Goal: Task Accomplishment & Management: Manage account settings

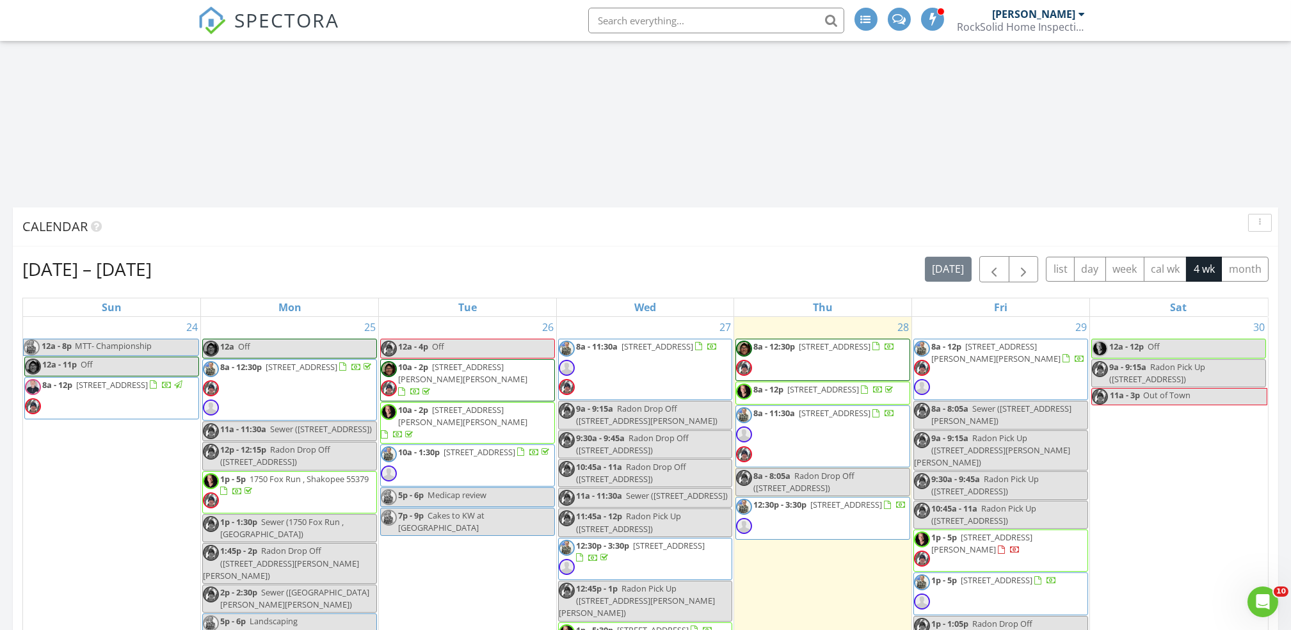
scroll to position [678, 0]
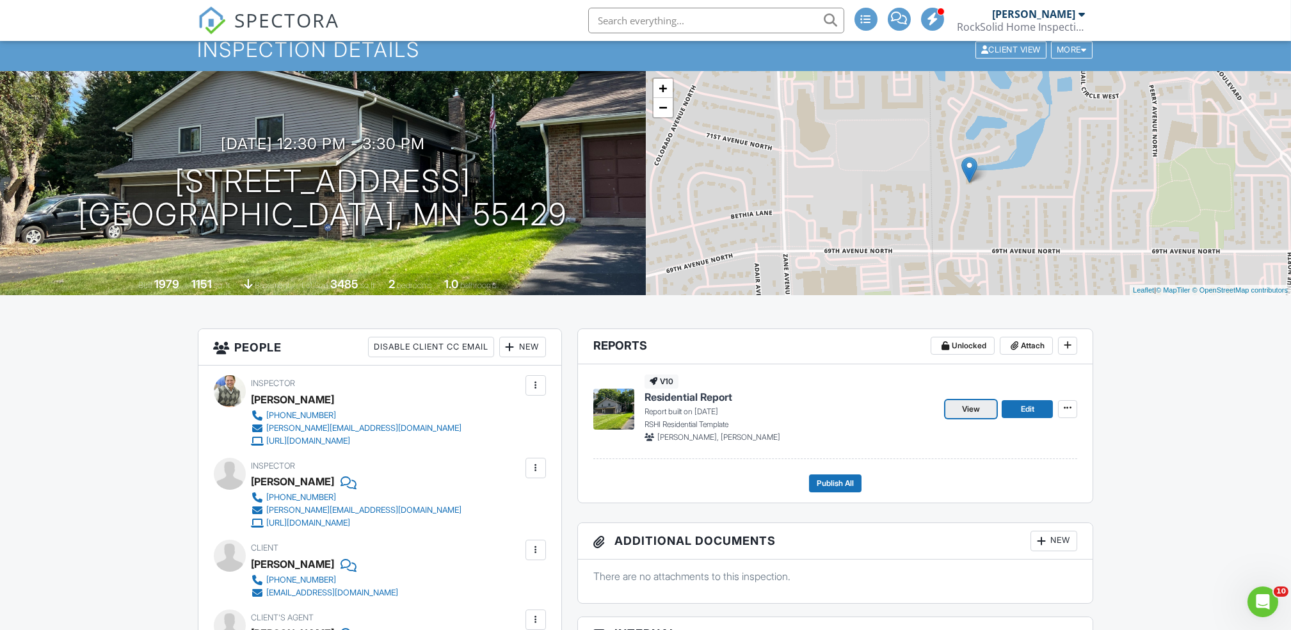
click at [972, 410] on span "View" at bounding box center [971, 409] width 18 height 13
click at [969, 415] on span "View" at bounding box center [971, 409] width 18 height 13
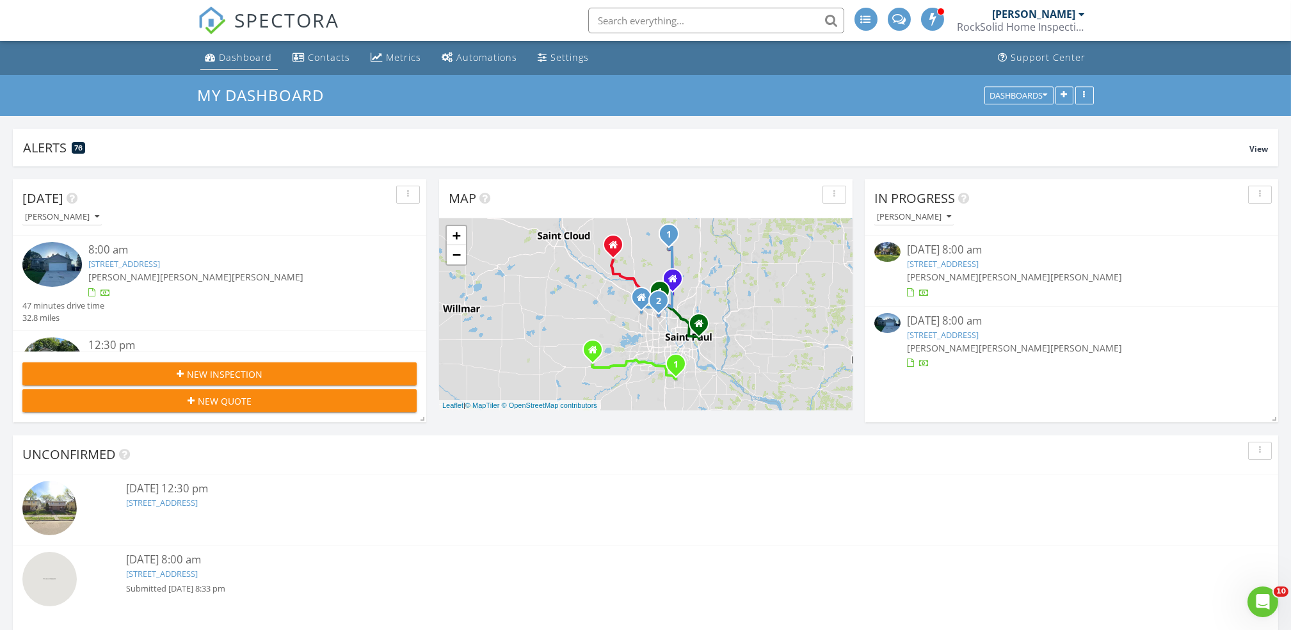
click at [241, 61] on div "Dashboard" at bounding box center [246, 57] width 53 height 12
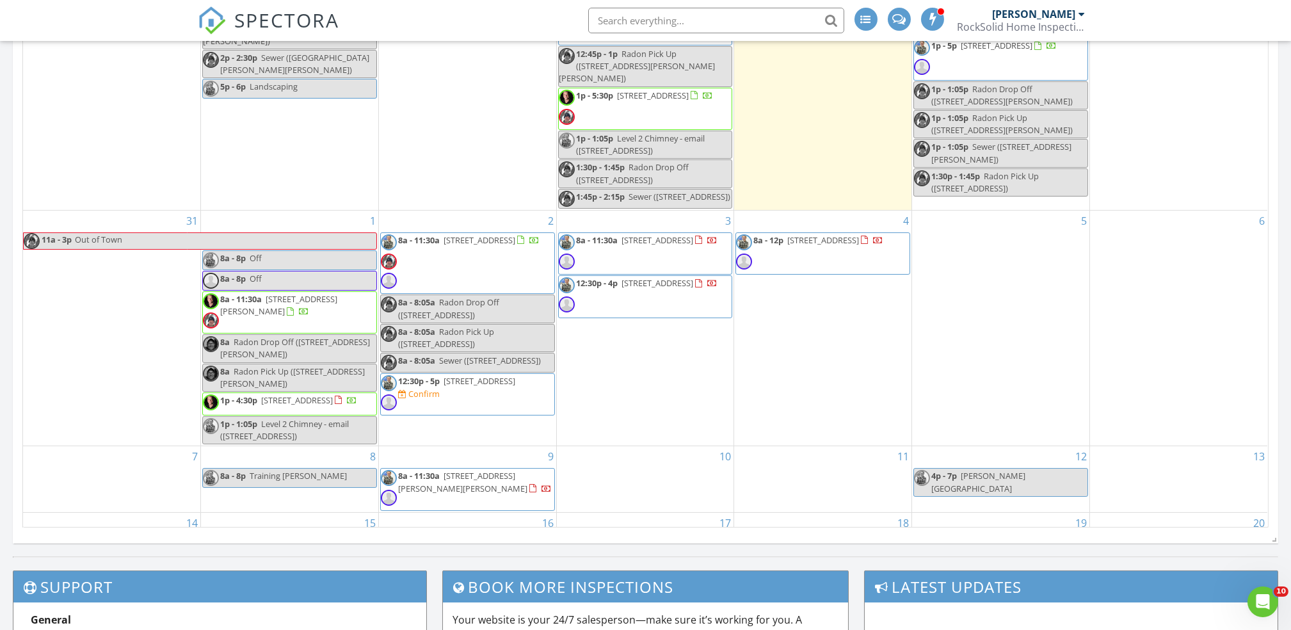
scroll to position [229, 0]
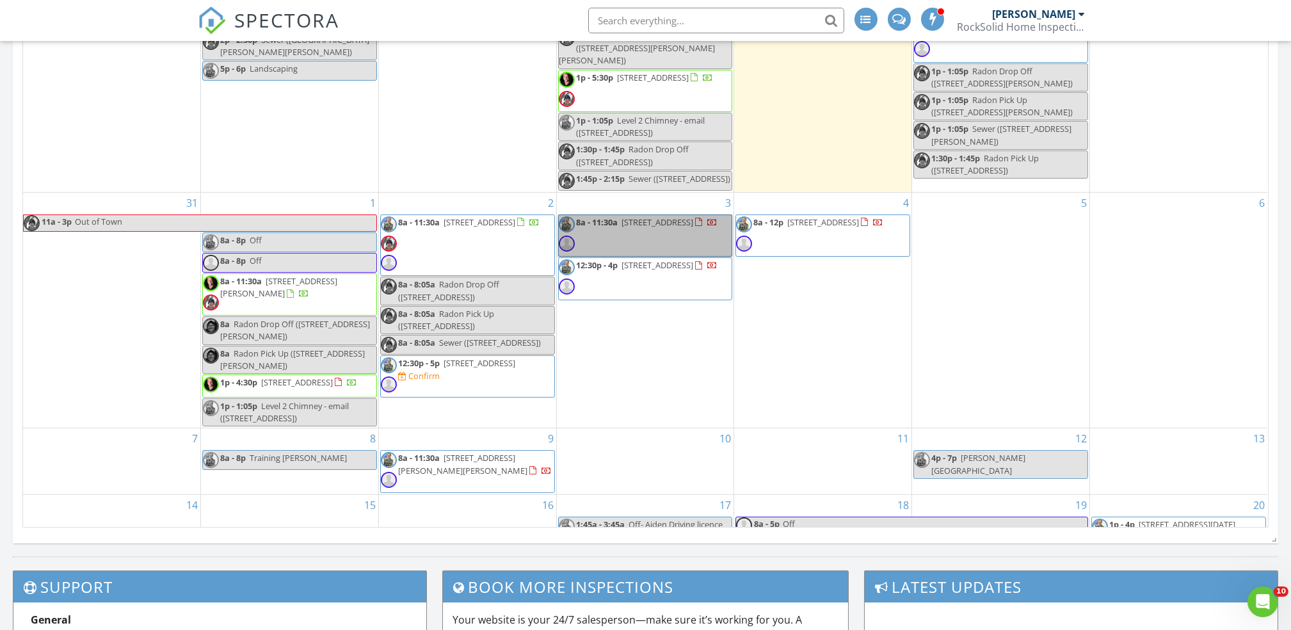
click at [682, 232] on link "8a - 11:30a 99 Crosstown Blvd NE , Ham Lake 55304" at bounding box center [645, 235] width 175 height 42
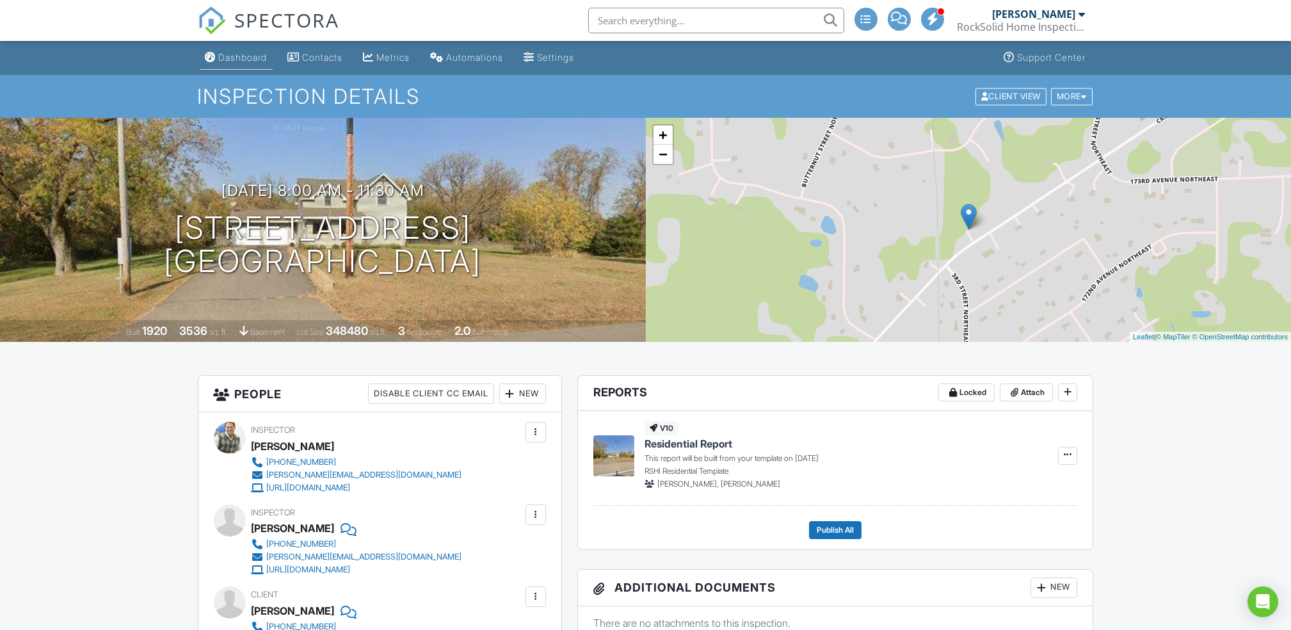
click at [231, 69] on link "Dashboard" at bounding box center [236, 58] width 72 height 24
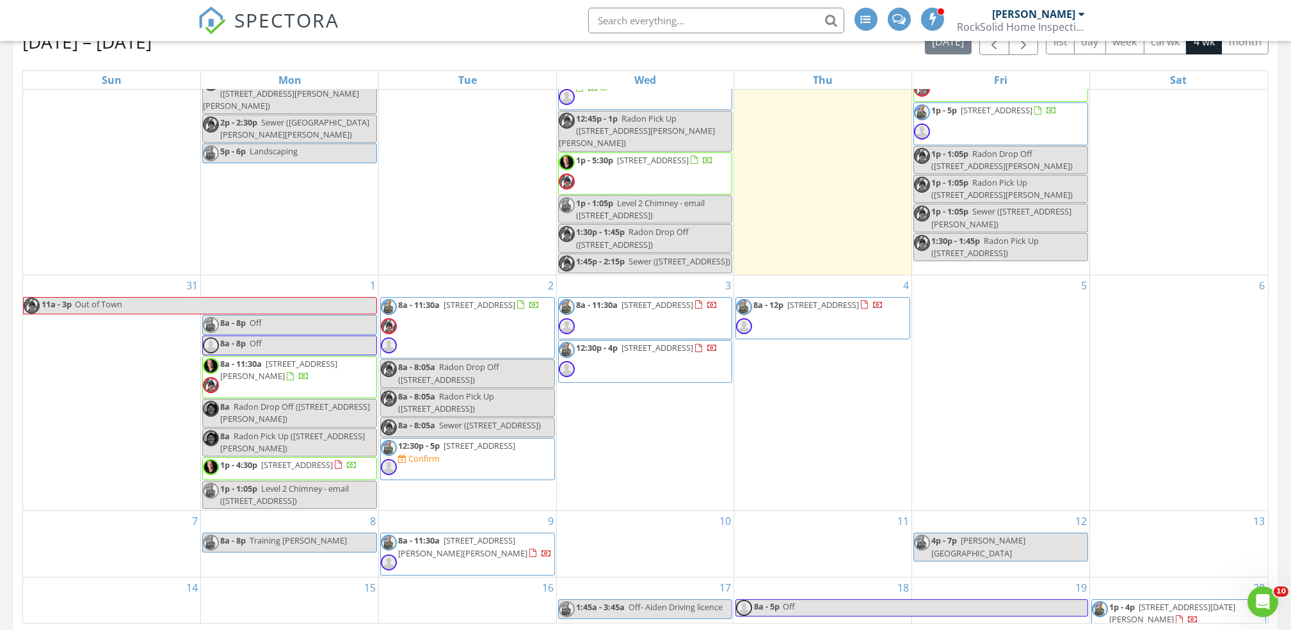
scroll to position [242, 0]
click at [862, 334] on link "8a - 12p 14205 Julliard St NE, Forest Lake 55025" at bounding box center [822, 319] width 175 height 42
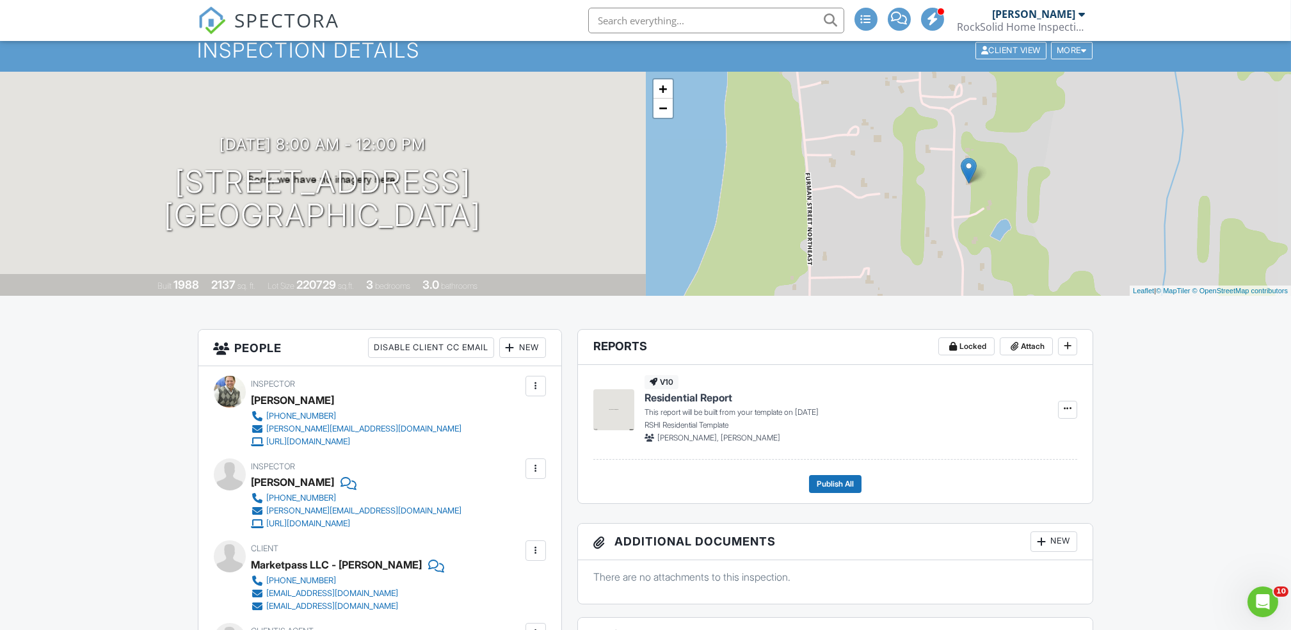
scroll to position [45, 0]
click at [373, 185] on h1 "14205 Julliard St NE Forest Lake, MN 55025" at bounding box center [322, 200] width 317 height 68
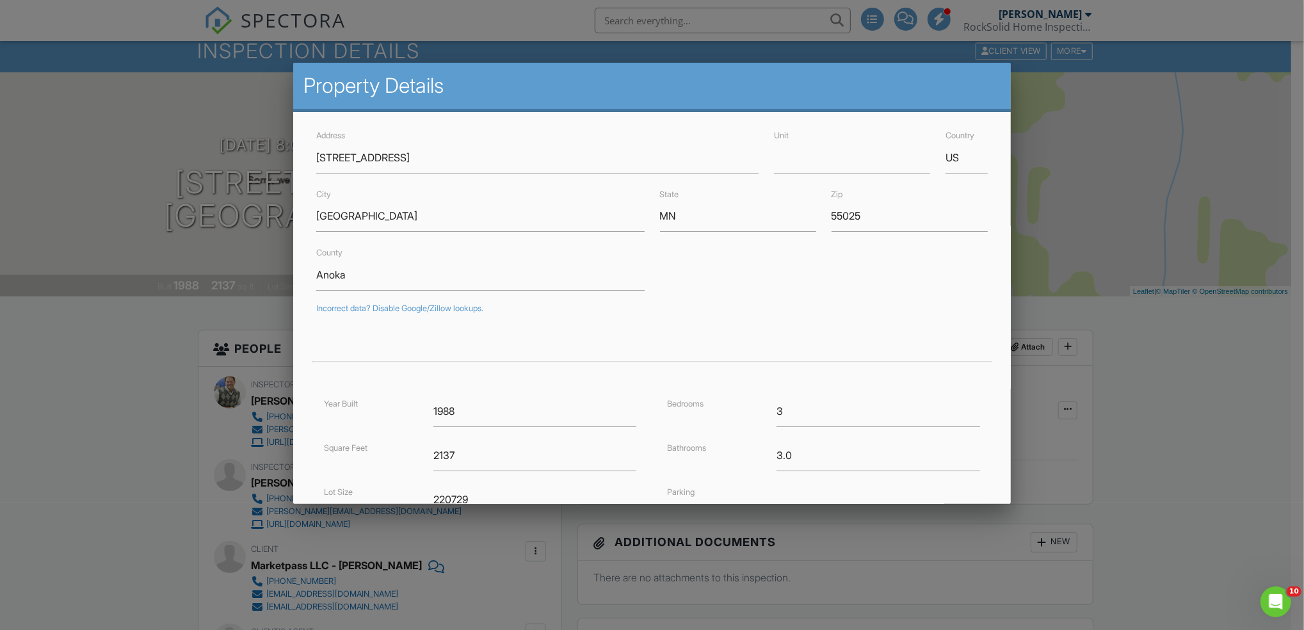
click at [1178, 488] on div at bounding box center [652, 329] width 1304 height 787
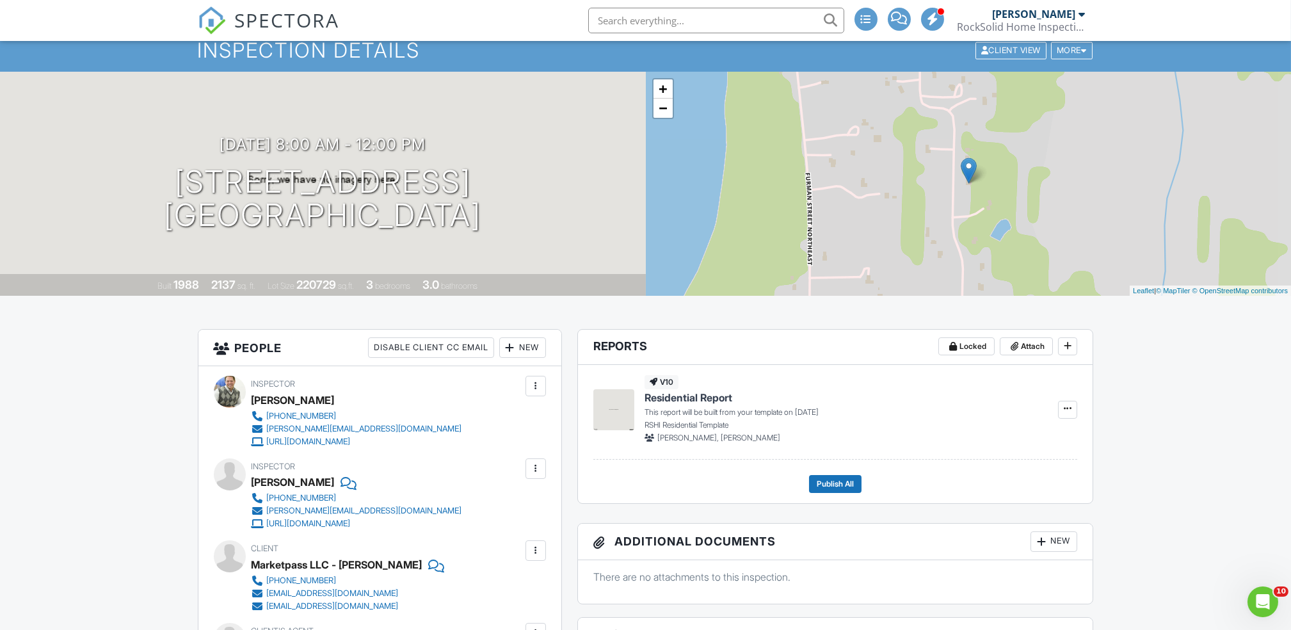
scroll to position [0, 0]
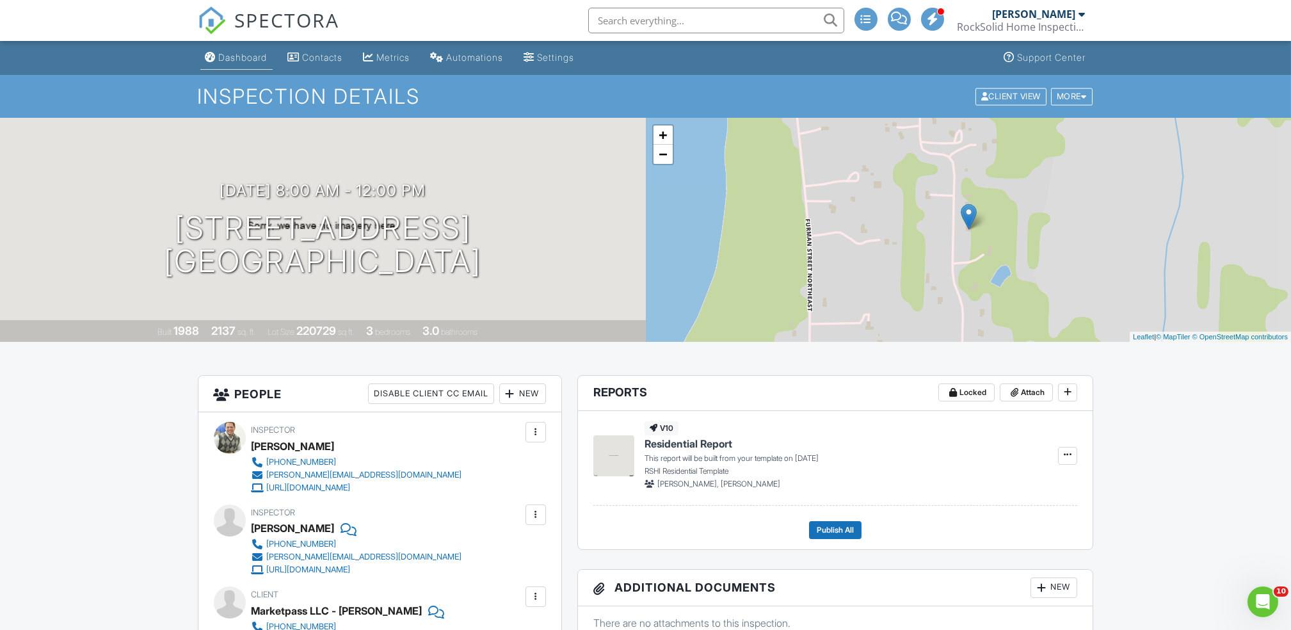
click at [238, 58] on div "Dashboard" at bounding box center [243, 57] width 49 height 11
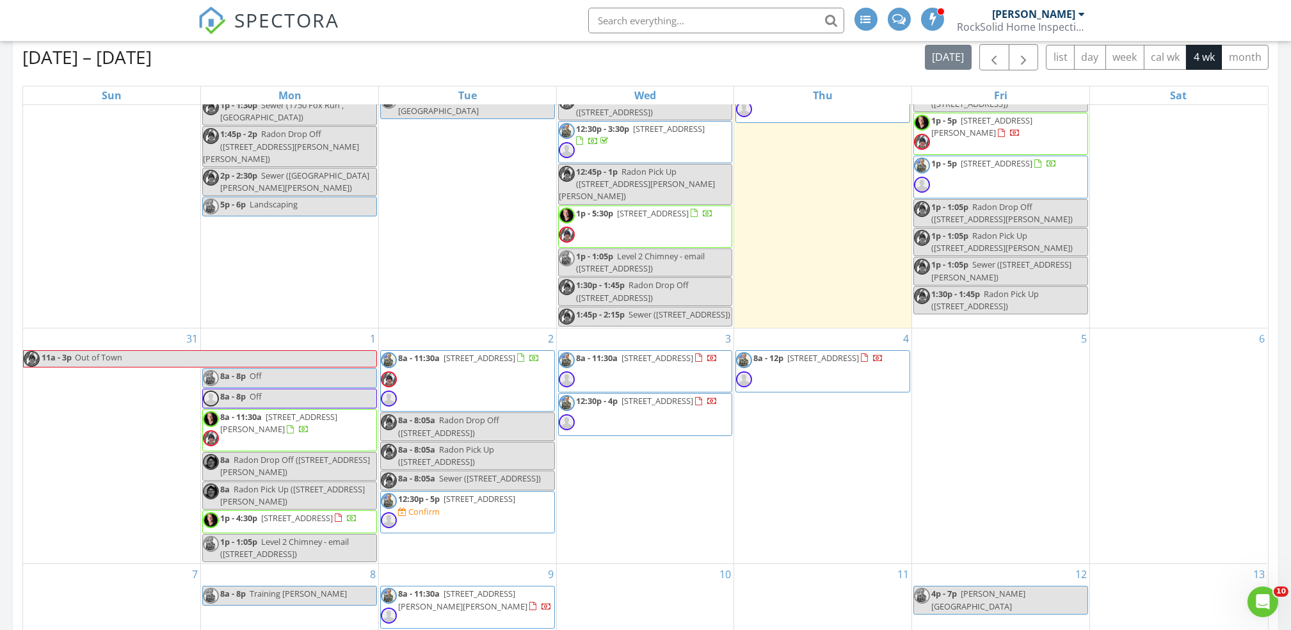
scroll to position [205, 0]
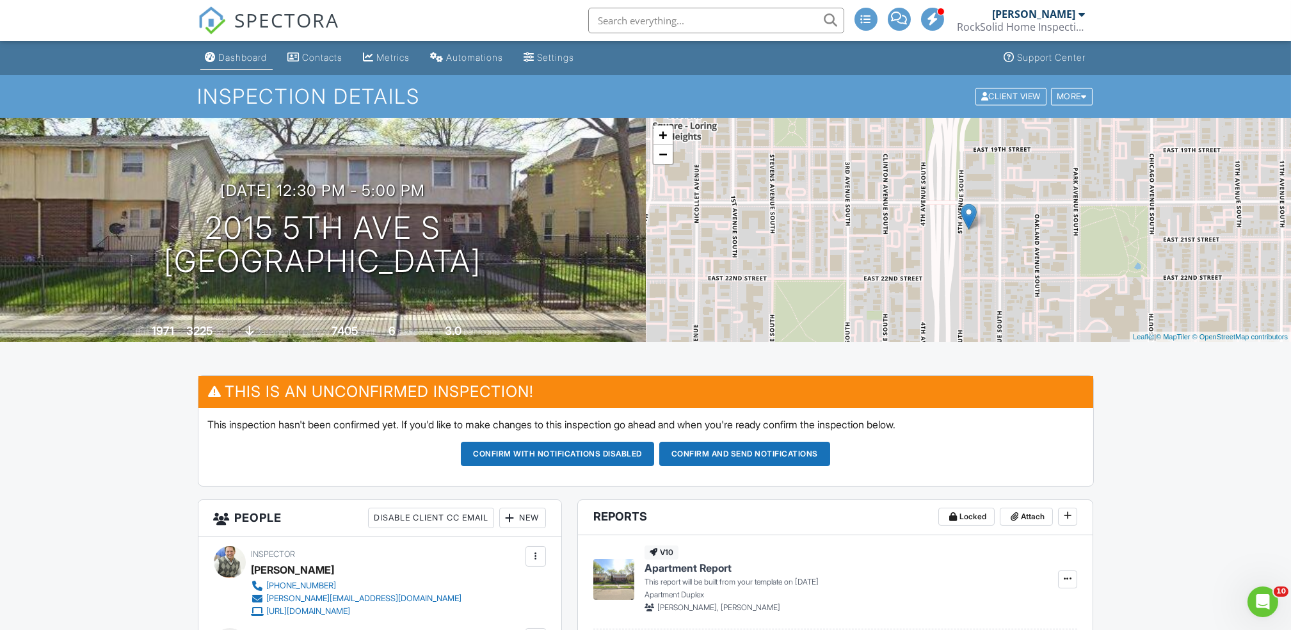
click at [229, 67] on link "Dashboard" at bounding box center [236, 58] width 72 height 24
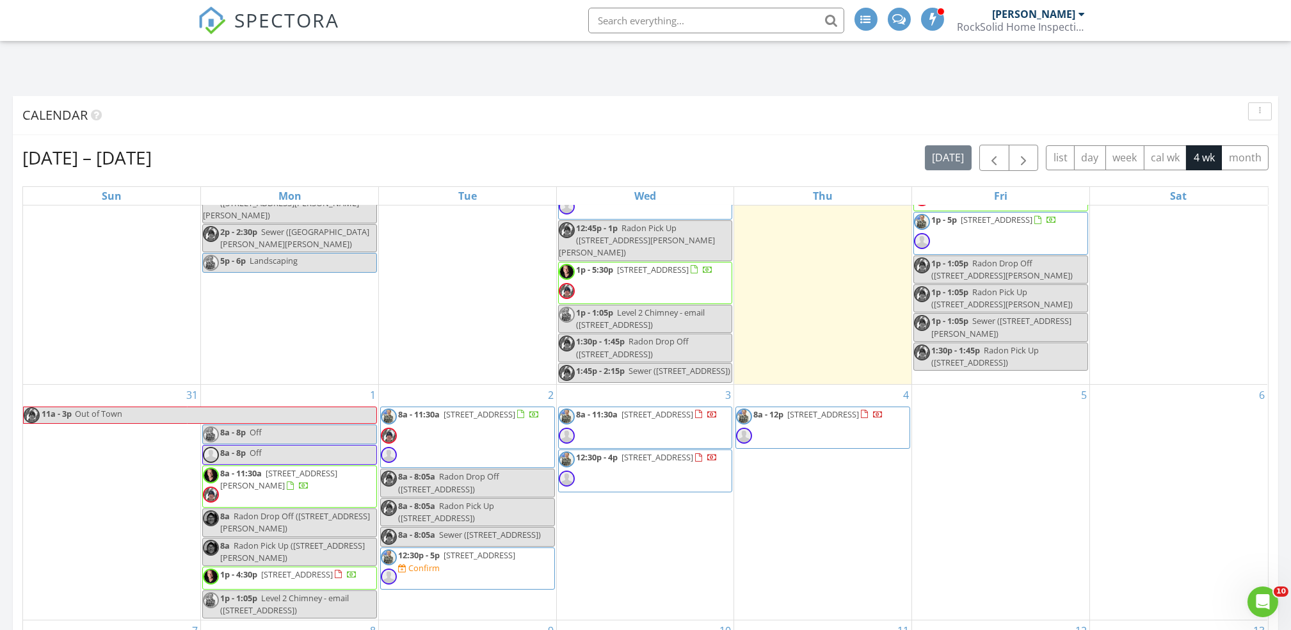
scroll to position [789, 0]
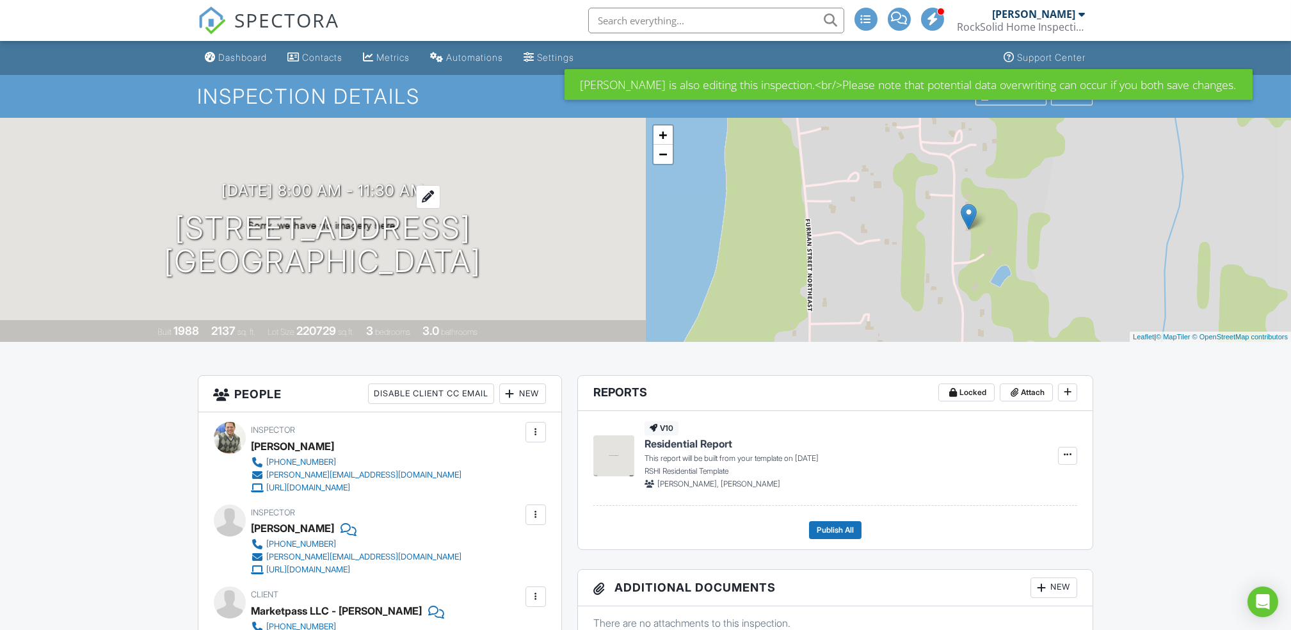
click at [395, 195] on h3 "[DATE] 8:00 am - 11:30 am" at bounding box center [322, 190] width 203 height 17
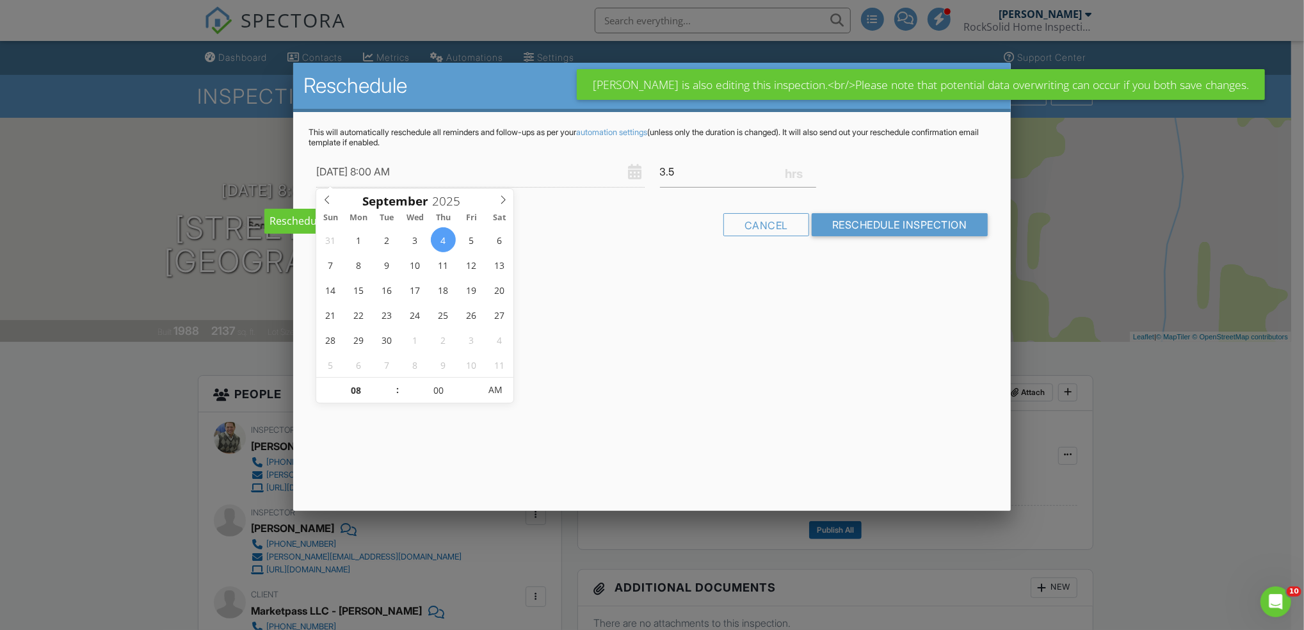
click at [1241, 442] on div at bounding box center [652, 329] width 1304 height 787
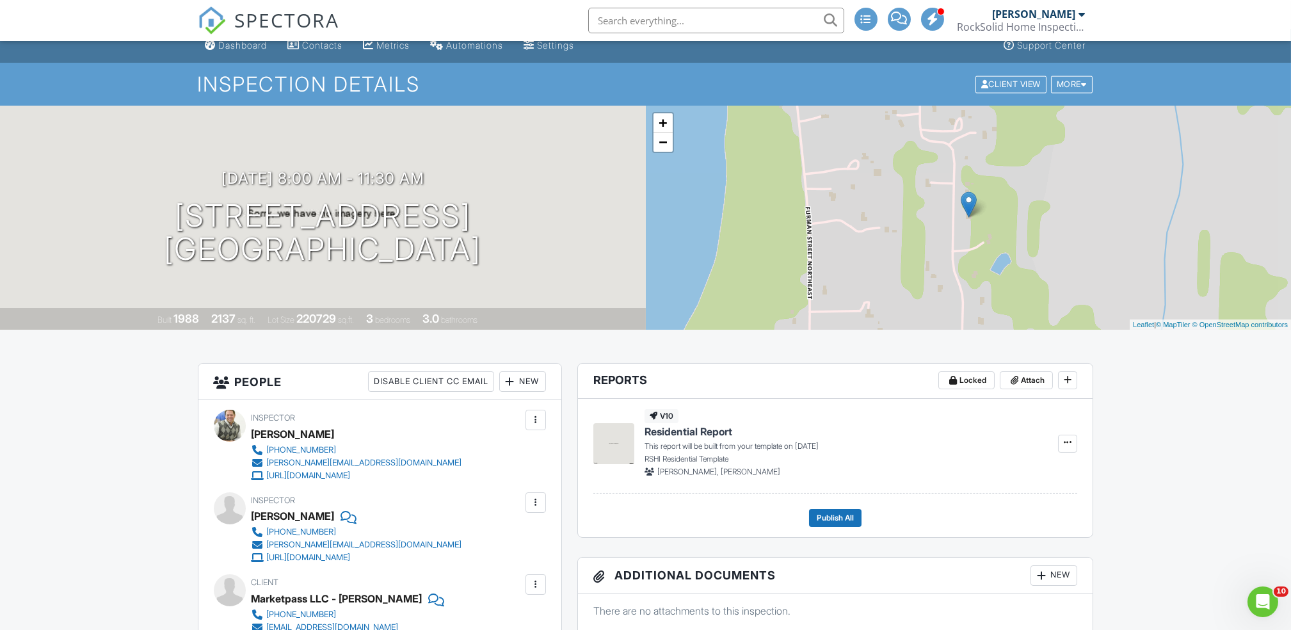
scroll to position [13, 0]
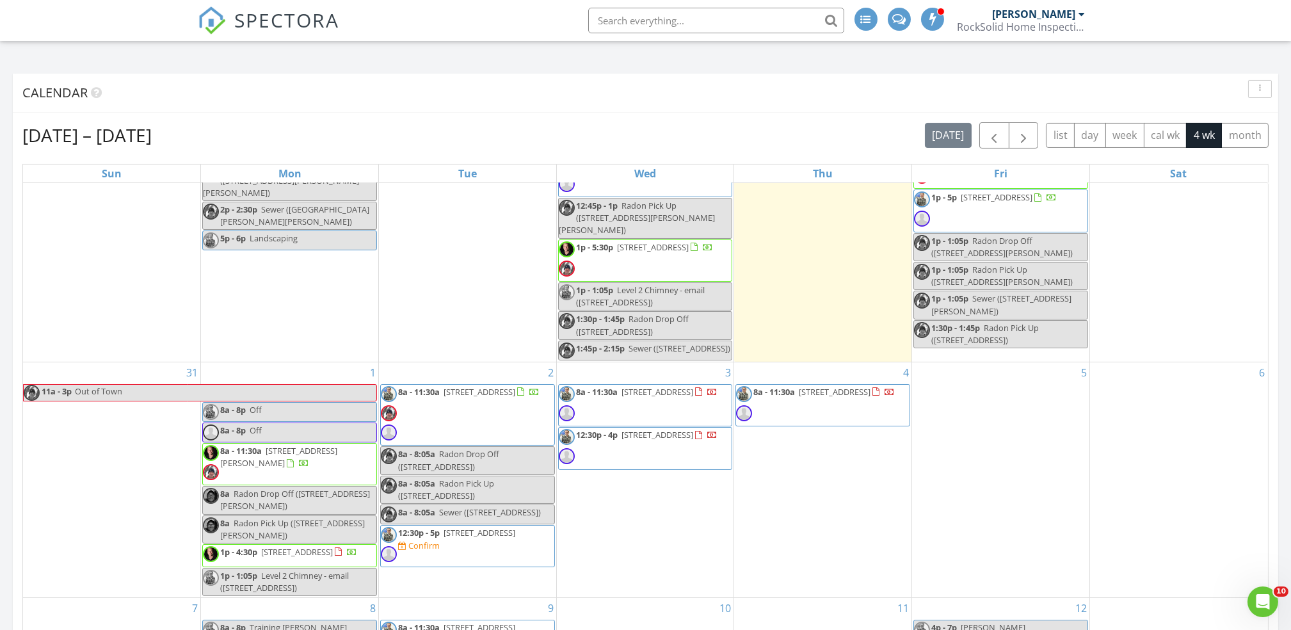
scroll to position [815, 0]
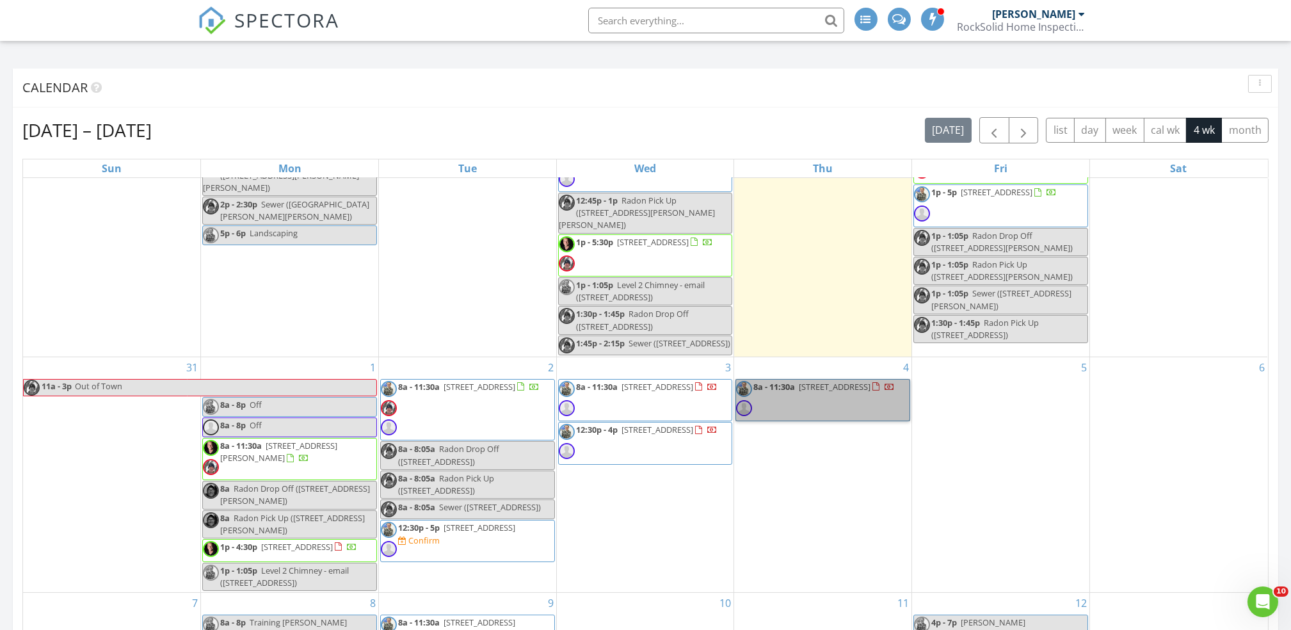
click at [869, 399] on link "8a - 11:30a 14205 Julliard St NE, Forest Lake 55025" at bounding box center [822, 400] width 175 height 42
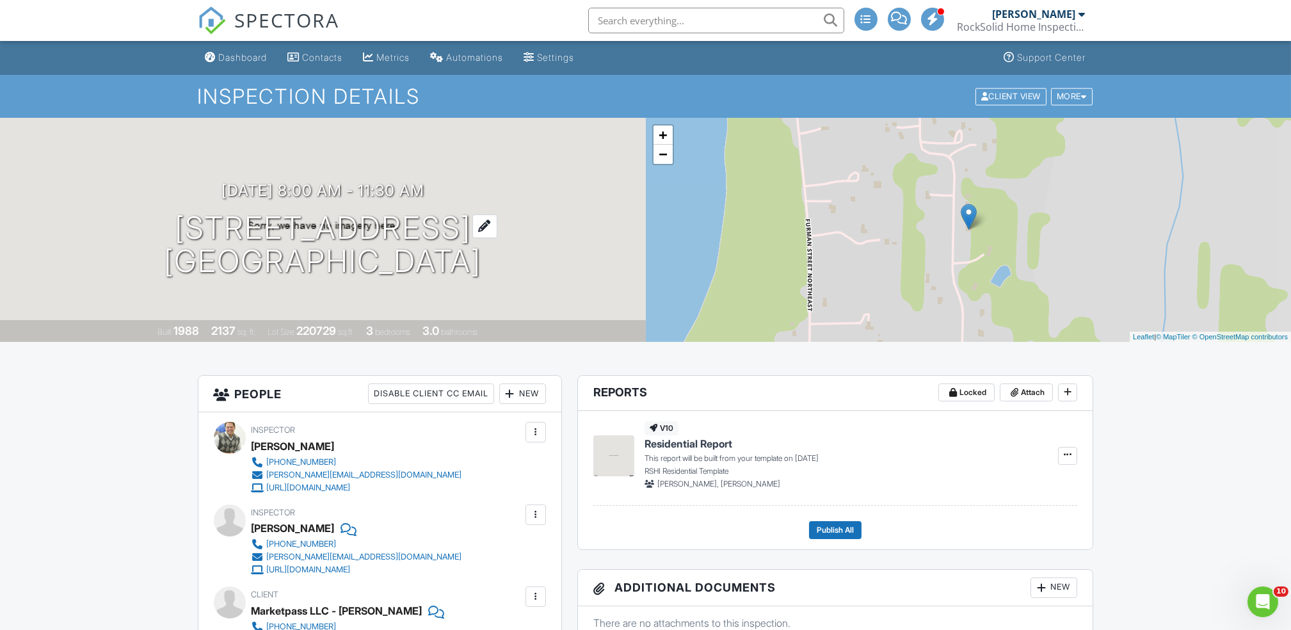
click at [392, 240] on h1 "[STREET_ADDRESS] [GEOGRAPHIC_DATA]" at bounding box center [322, 245] width 317 height 68
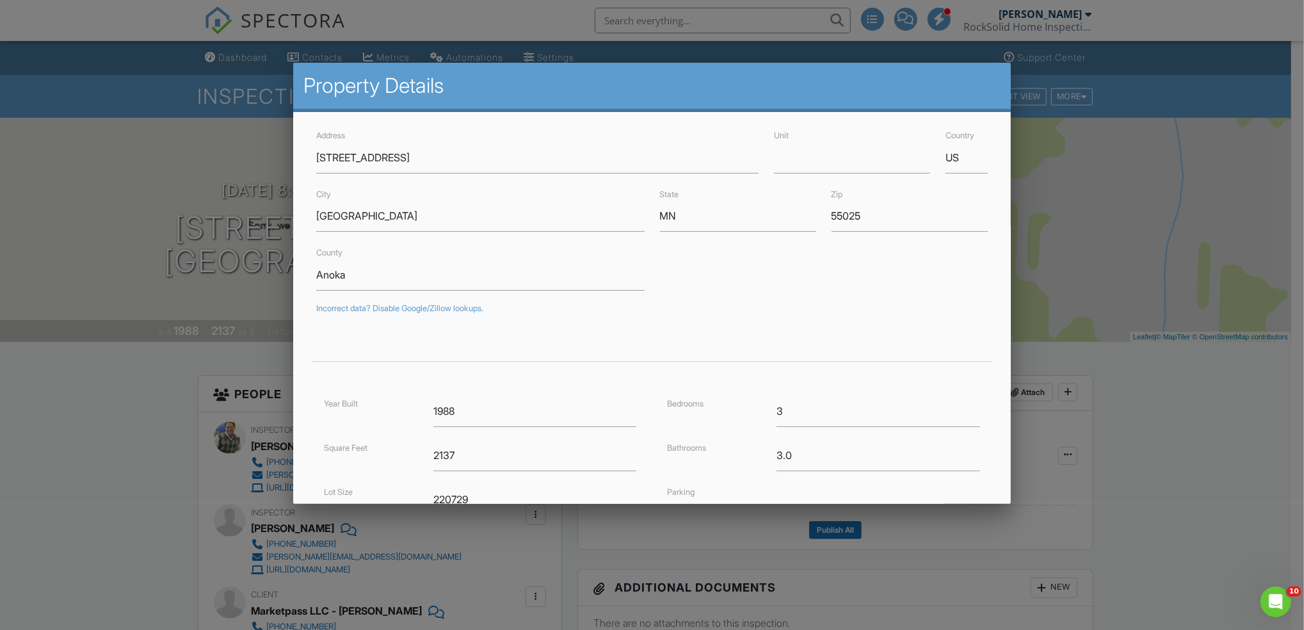
click at [220, 325] on div at bounding box center [652, 329] width 1304 height 787
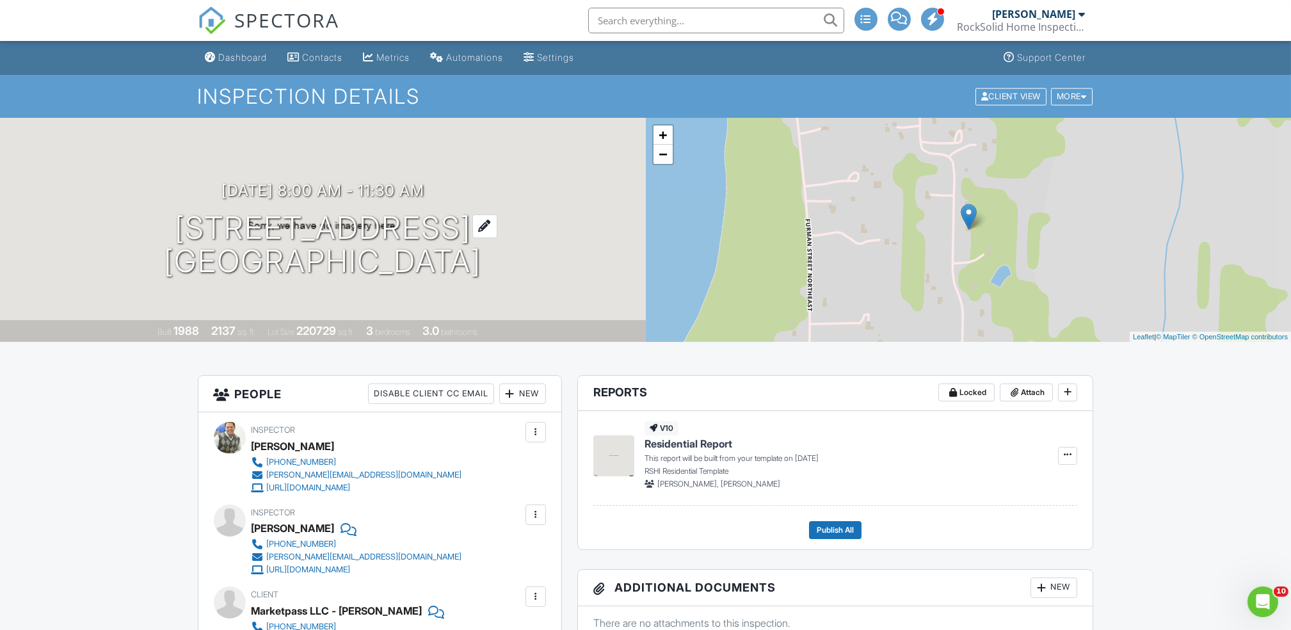
click at [310, 244] on h1 "14205 Julliard St NE Forest Lake, MN 55025" at bounding box center [322, 245] width 317 height 68
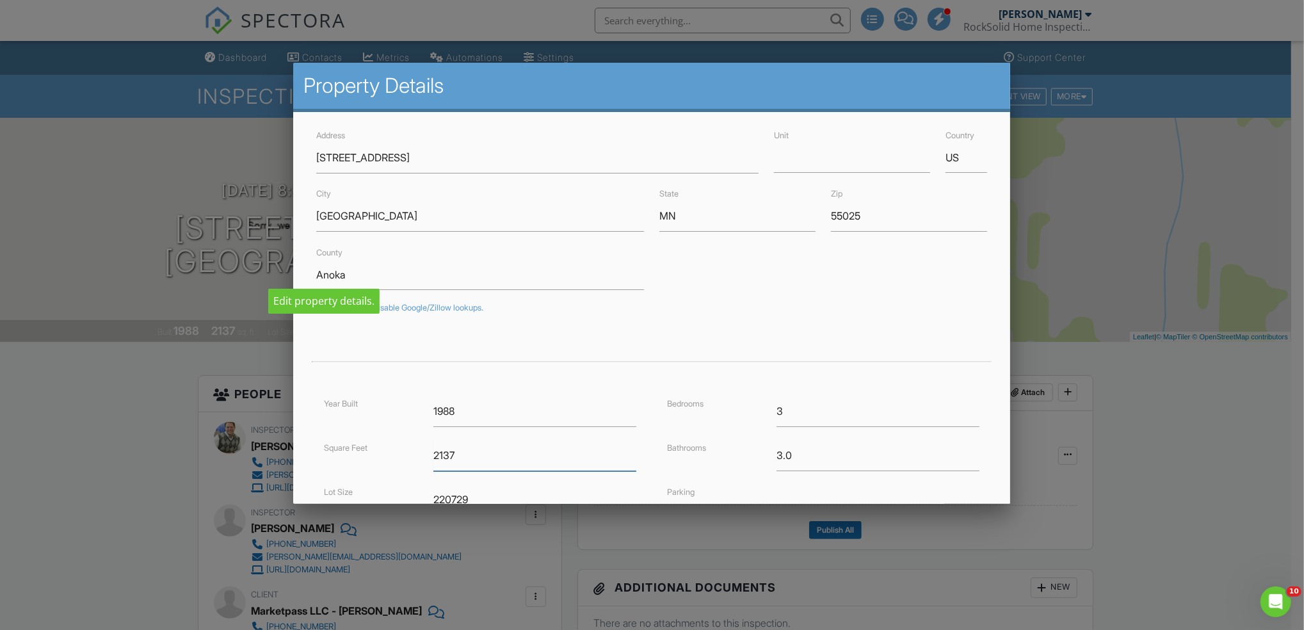
click at [494, 455] on input "2137" at bounding box center [534, 455] width 203 height 31
type input "2"
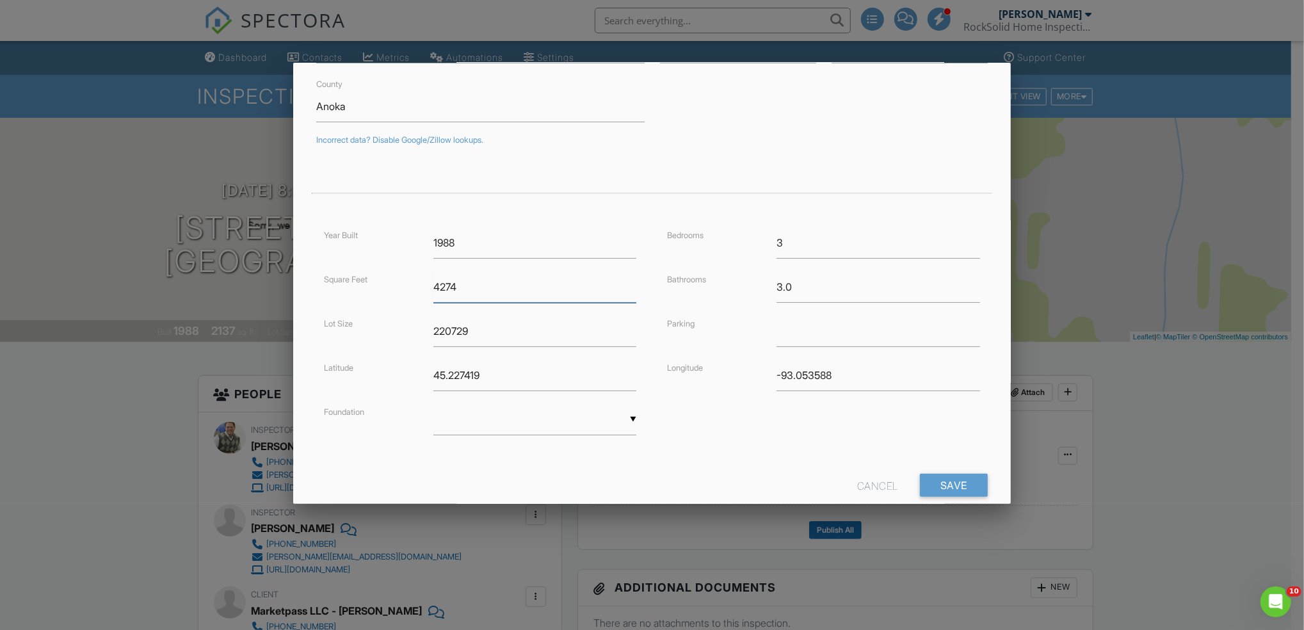
scroll to position [198, 0]
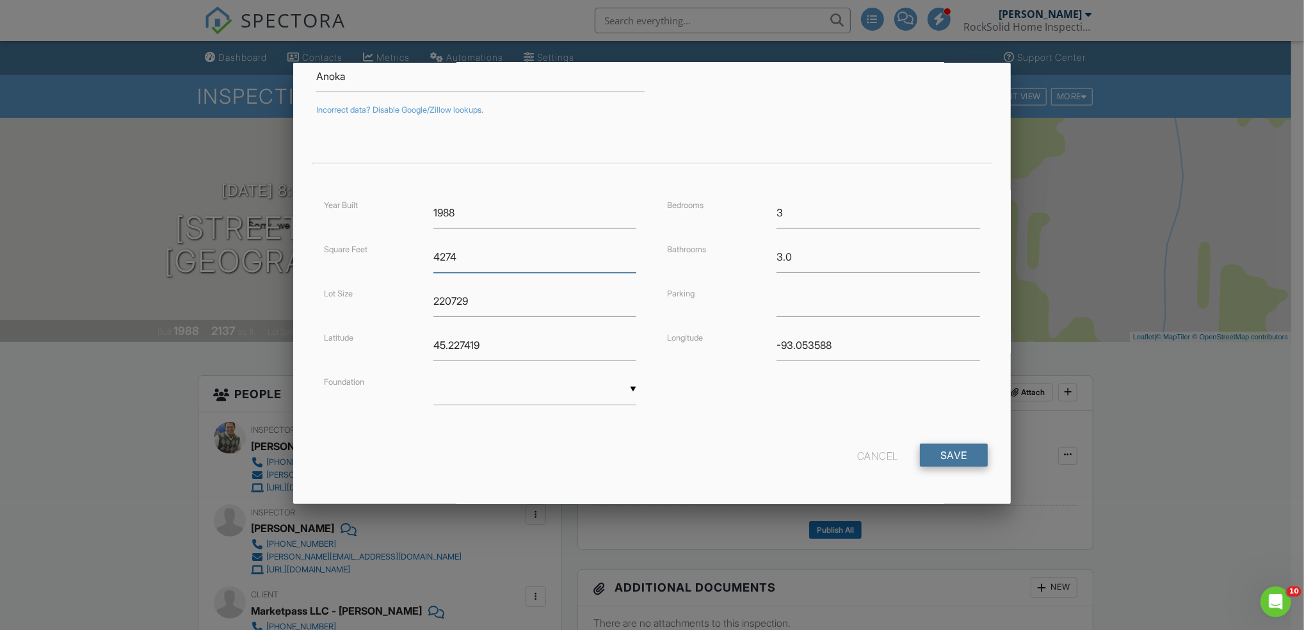
type input "4274"
click at [929, 463] on input "Save" at bounding box center [954, 455] width 68 height 23
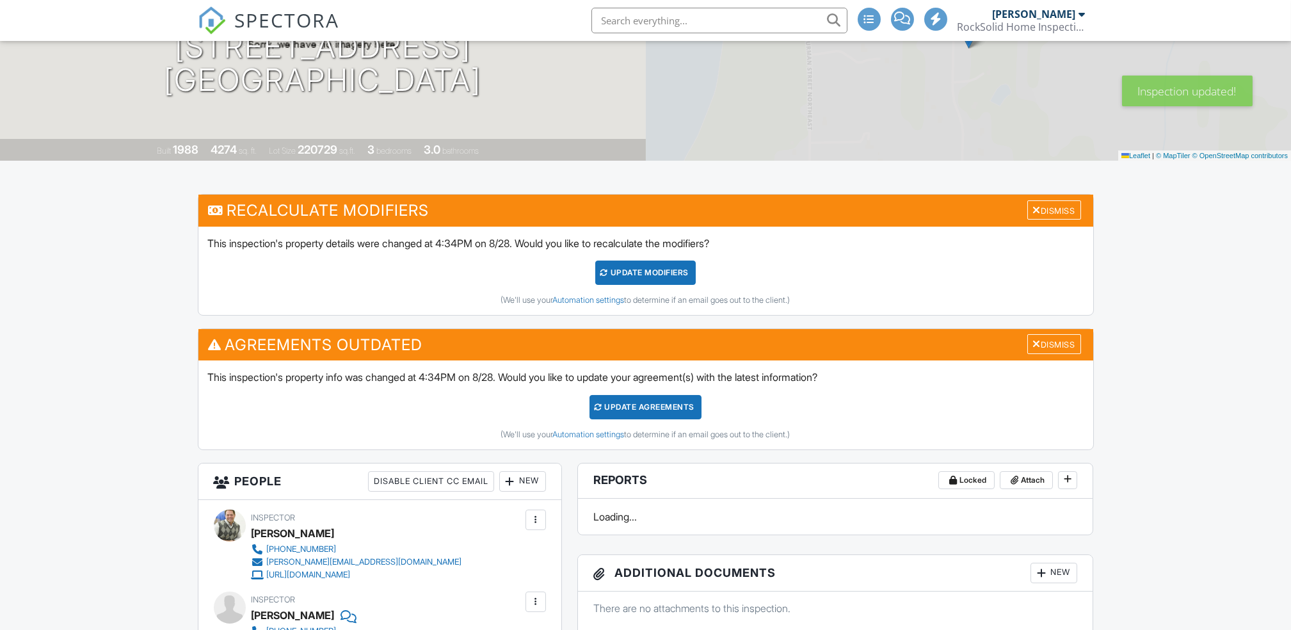
scroll to position [186, 0]
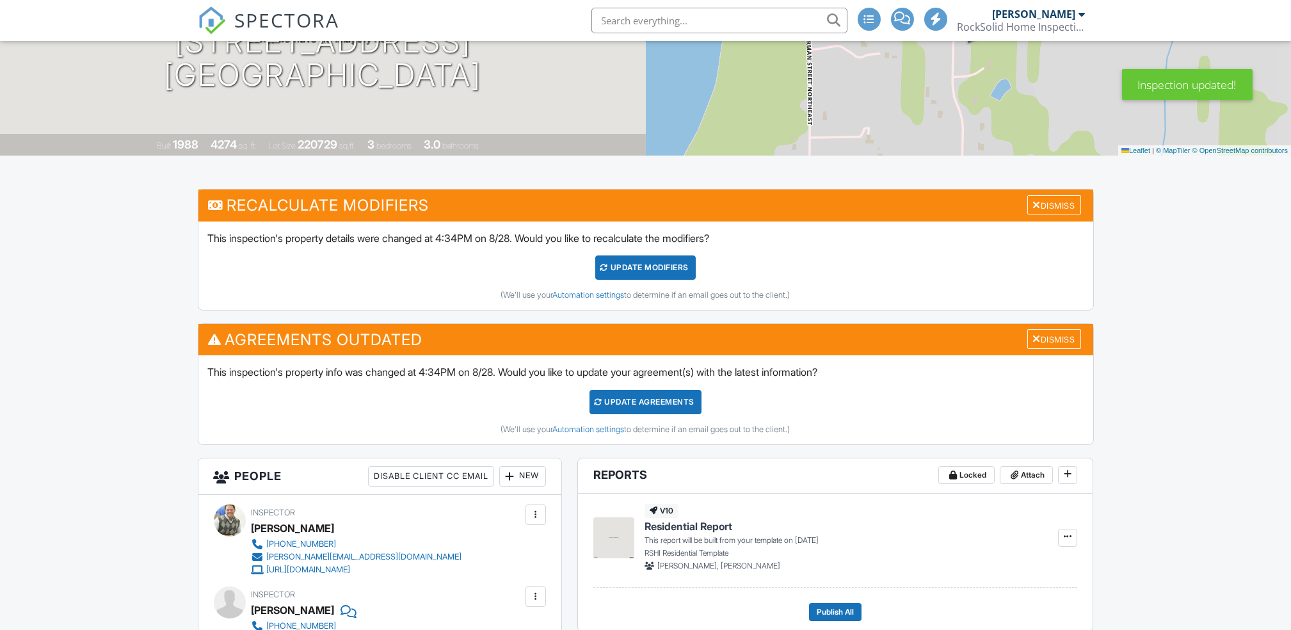
click at [666, 407] on div "Update Agreements" at bounding box center [646, 402] width 112 height 24
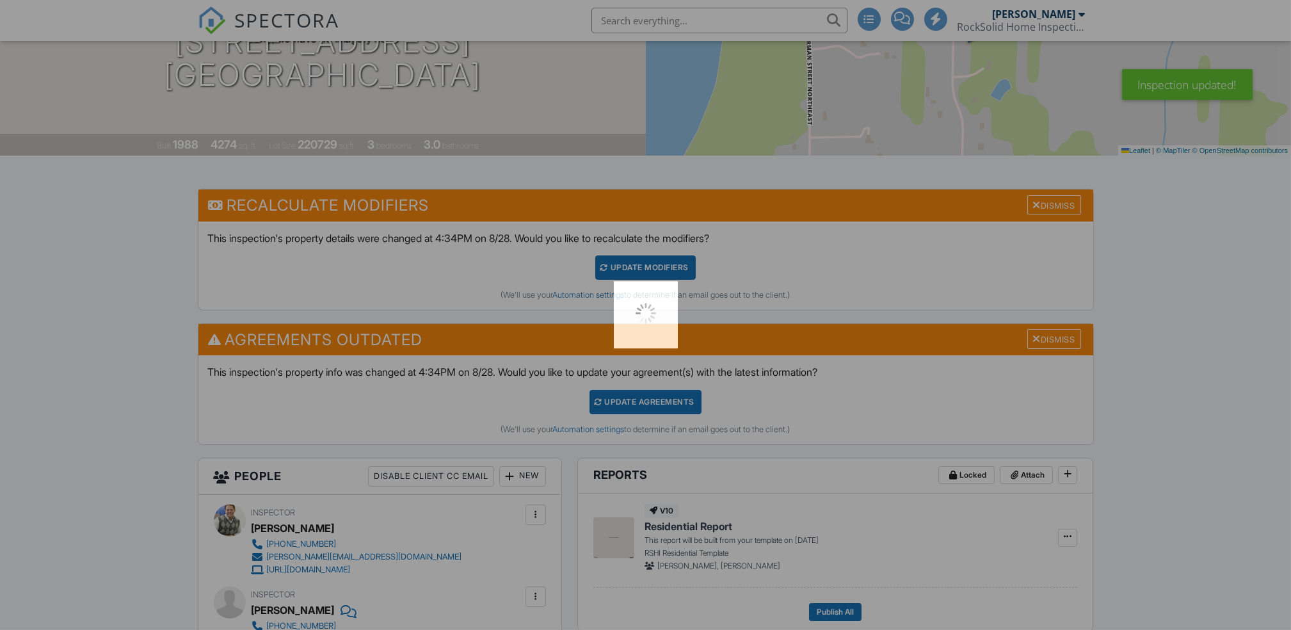
scroll to position [0, 0]
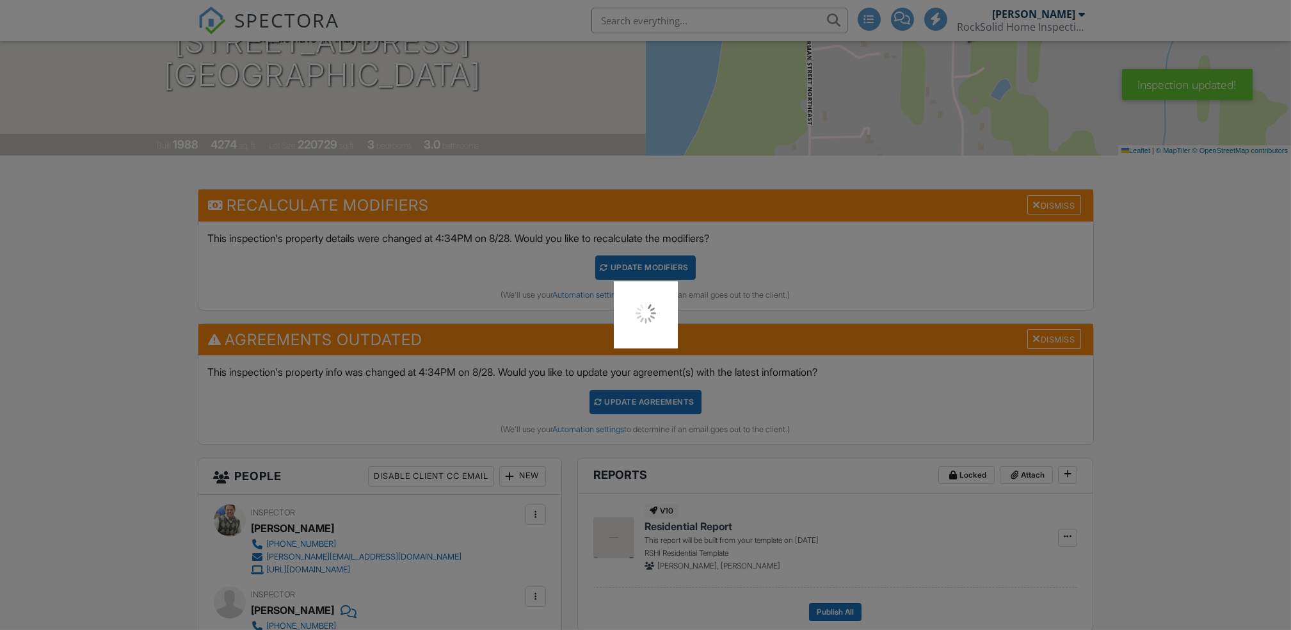
click at [656, 264] on div at bounding box center [645, 315] width 1291 height 630
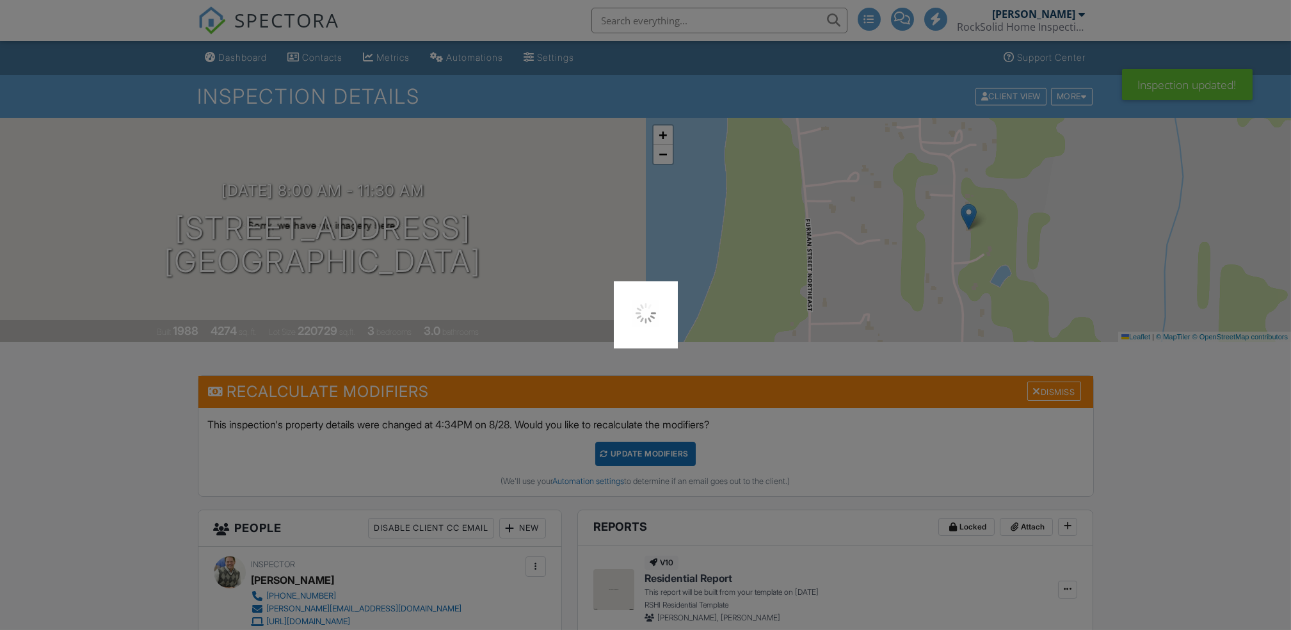
click at [639, 458] on div at bounding box center [645, 315] width 1291 height 630
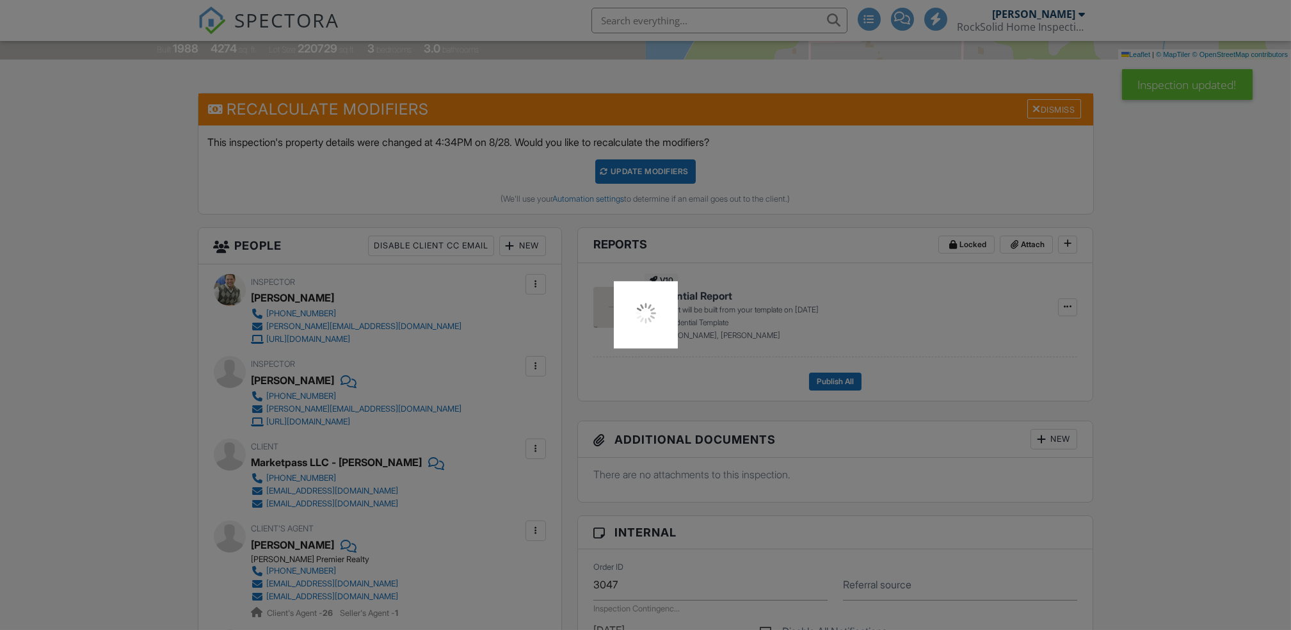
scroll to position [301, 0]
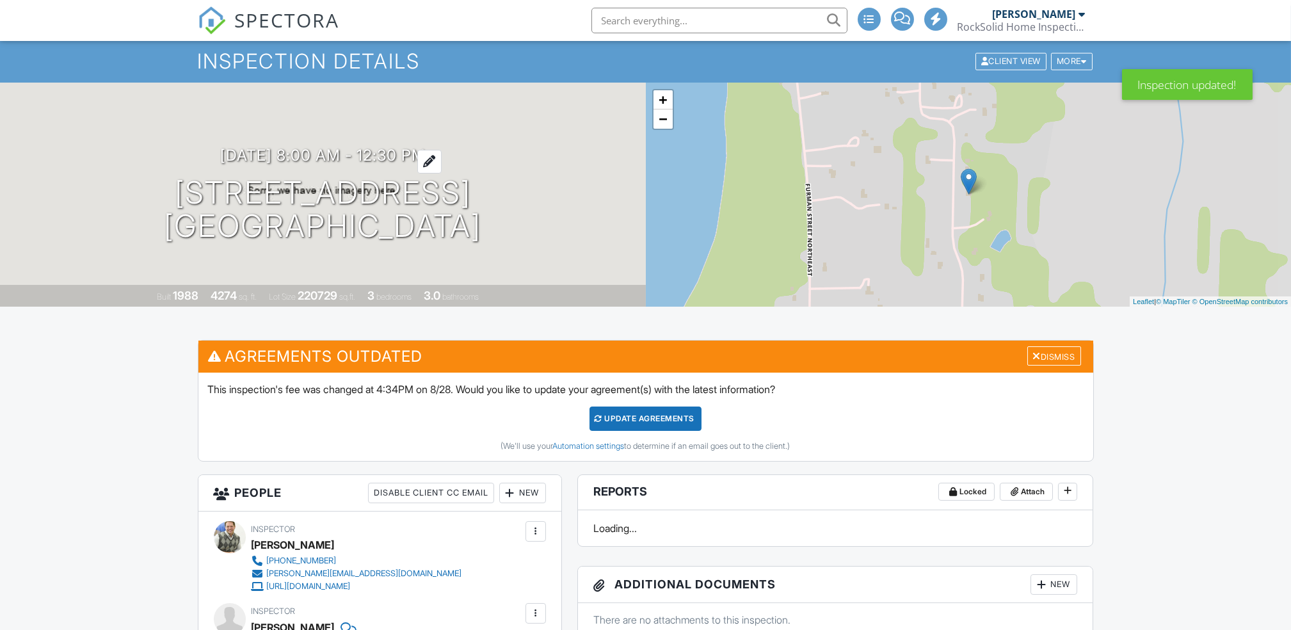
click at [442, 156] on div at bounding box center [429, 162] width 24 height 24
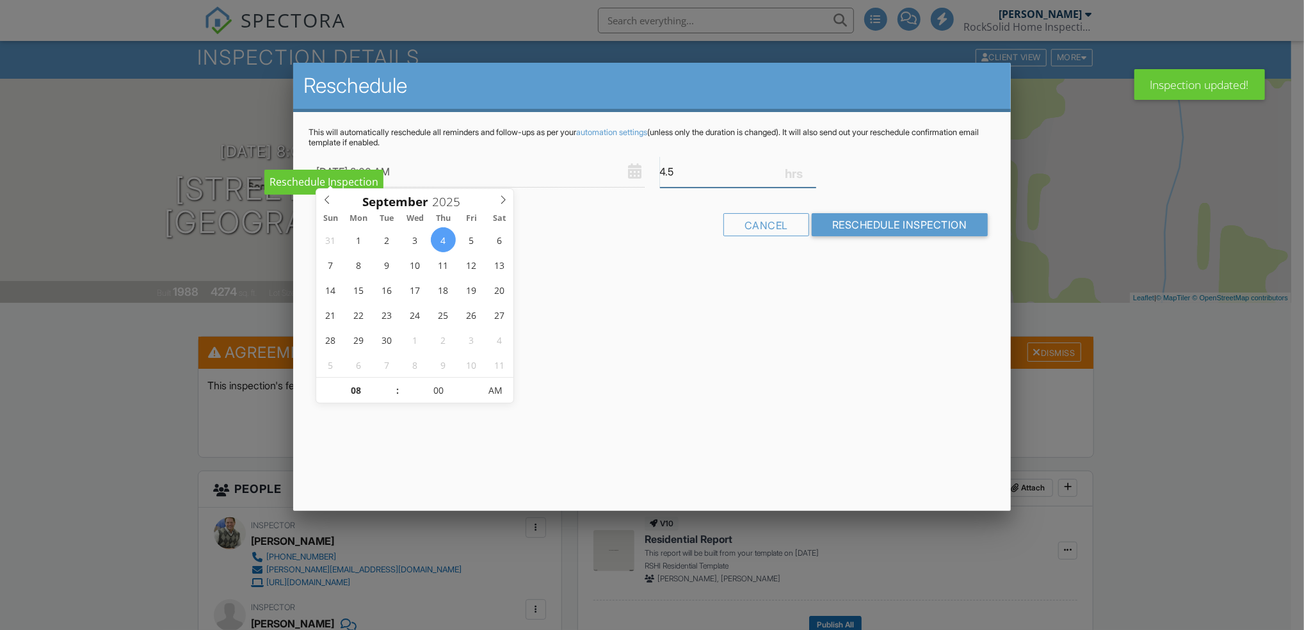
click at [707, 170] on input "4.5" at bounding box center [738, 171] width 156 height 31
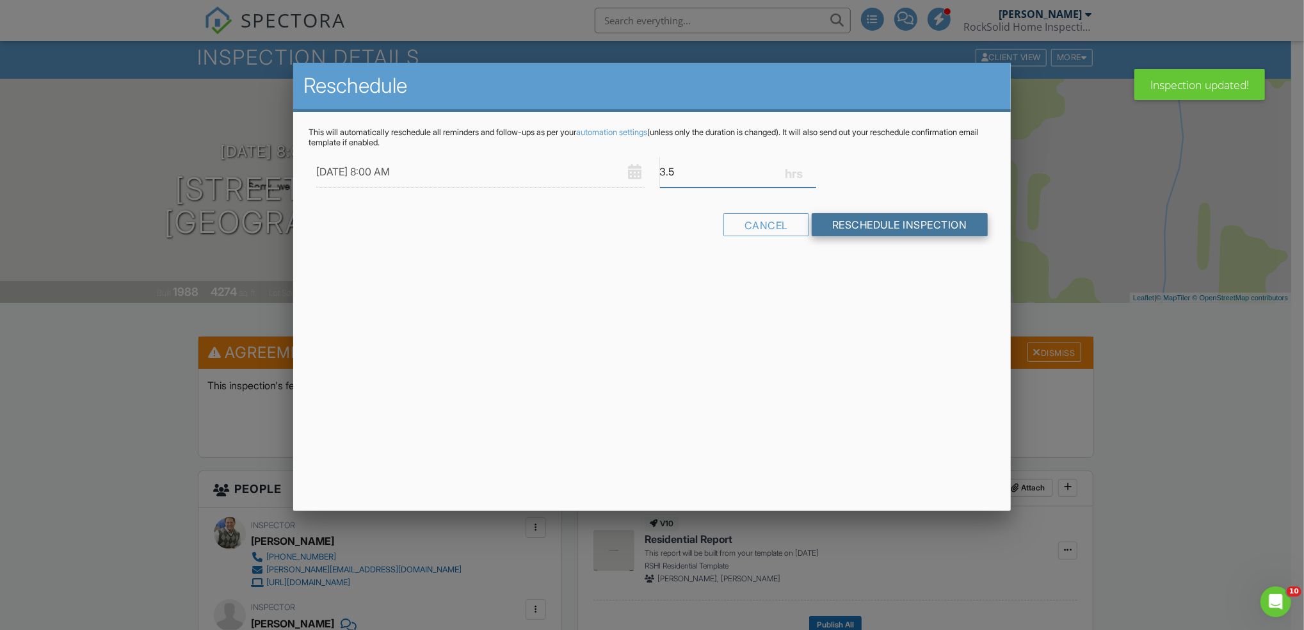
type input "3.5"
click at [896, 229] on input "Reschedule Inspection" at bounding box center [900, 224] width 176 height 23
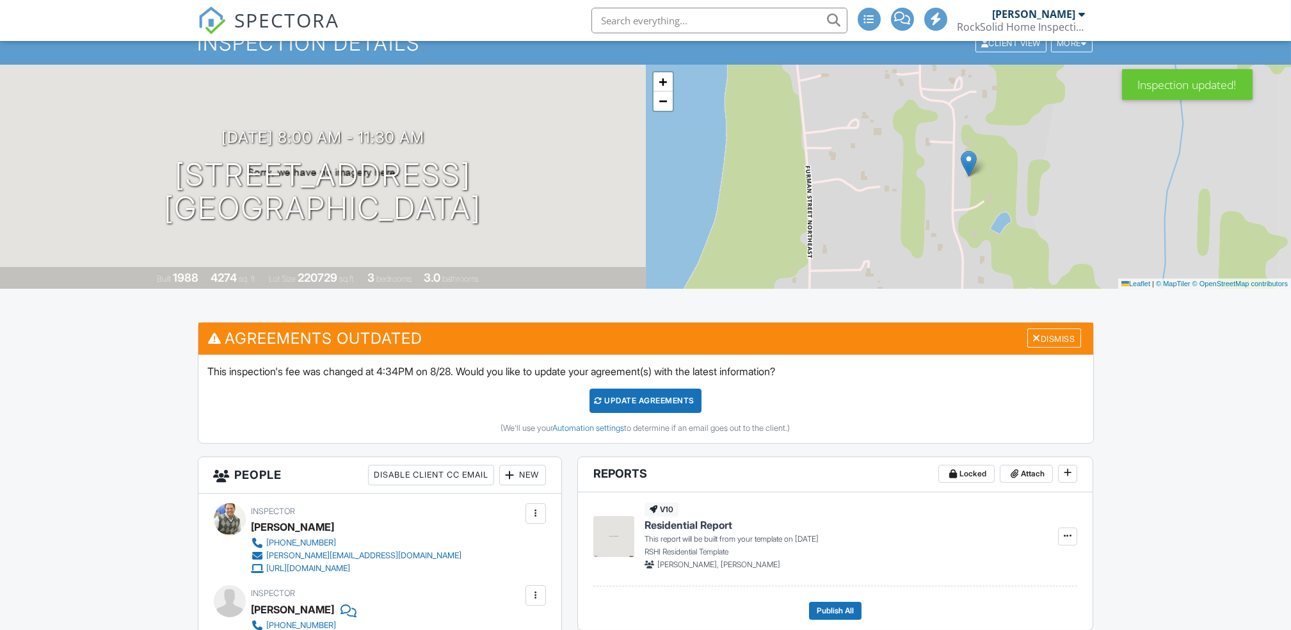
scroll to position [53, 0]
click at [650, 403] on div "Update Agreements" at bounding box center [646, 401] width 112 height 24
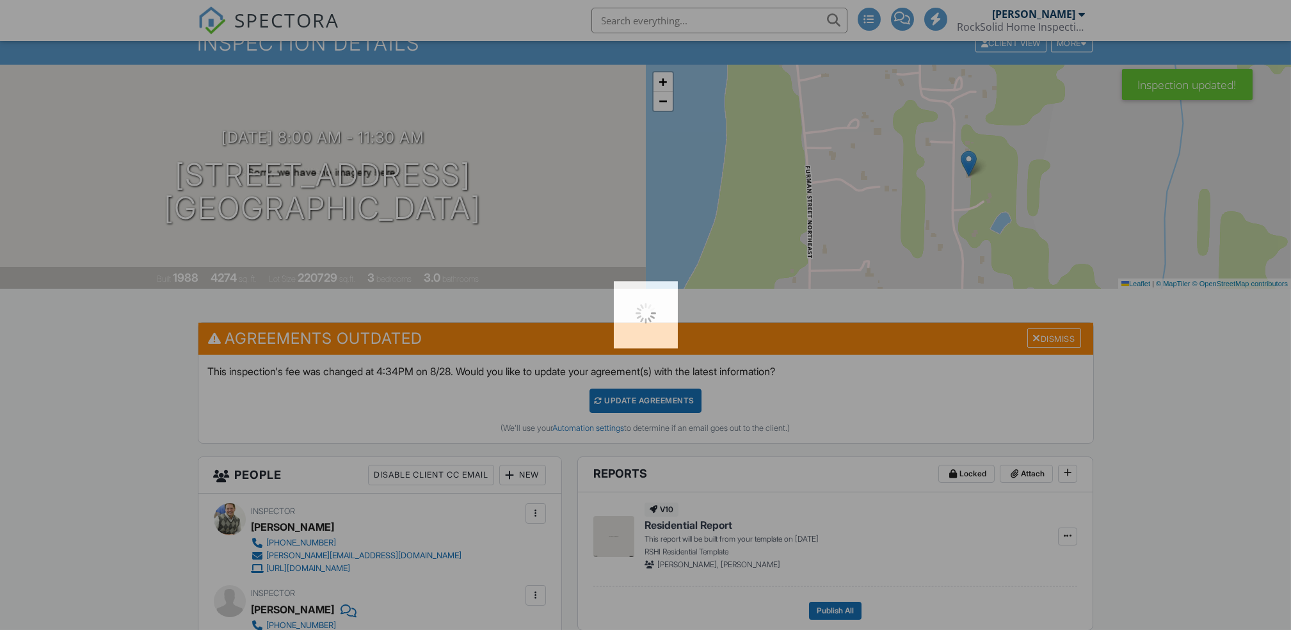
scroll to position [0, 0]
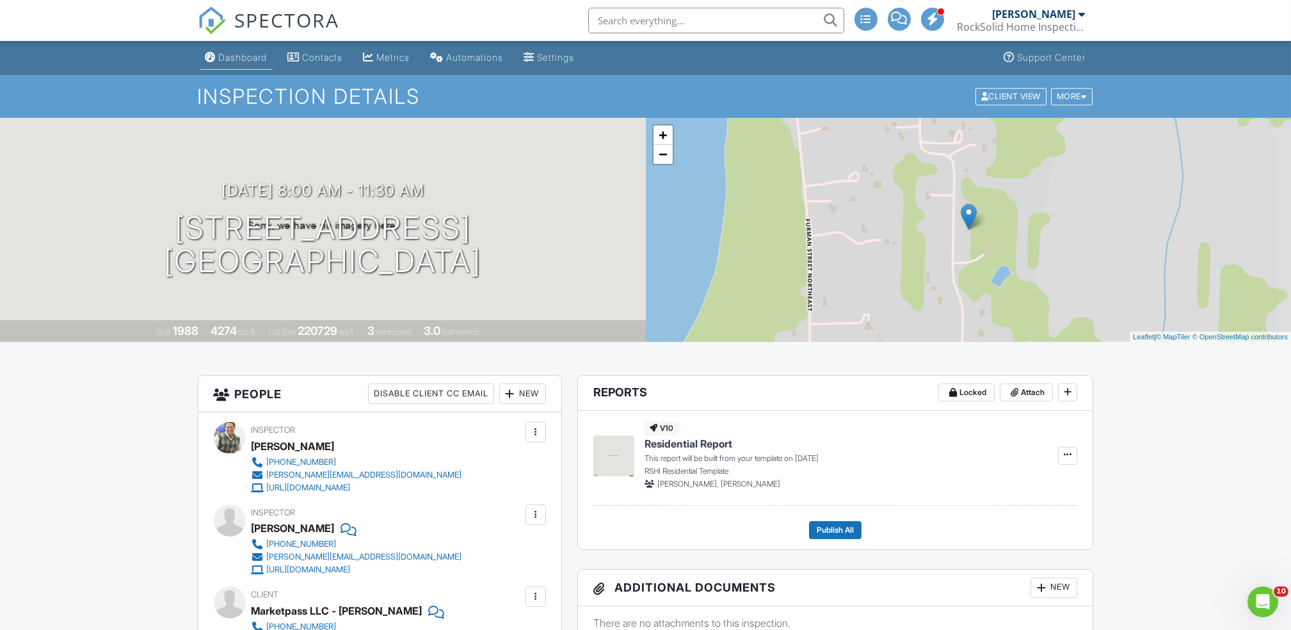
click at [234, 58] on div "Dashboard" at bounding box center [243, 57] width 49 height 11
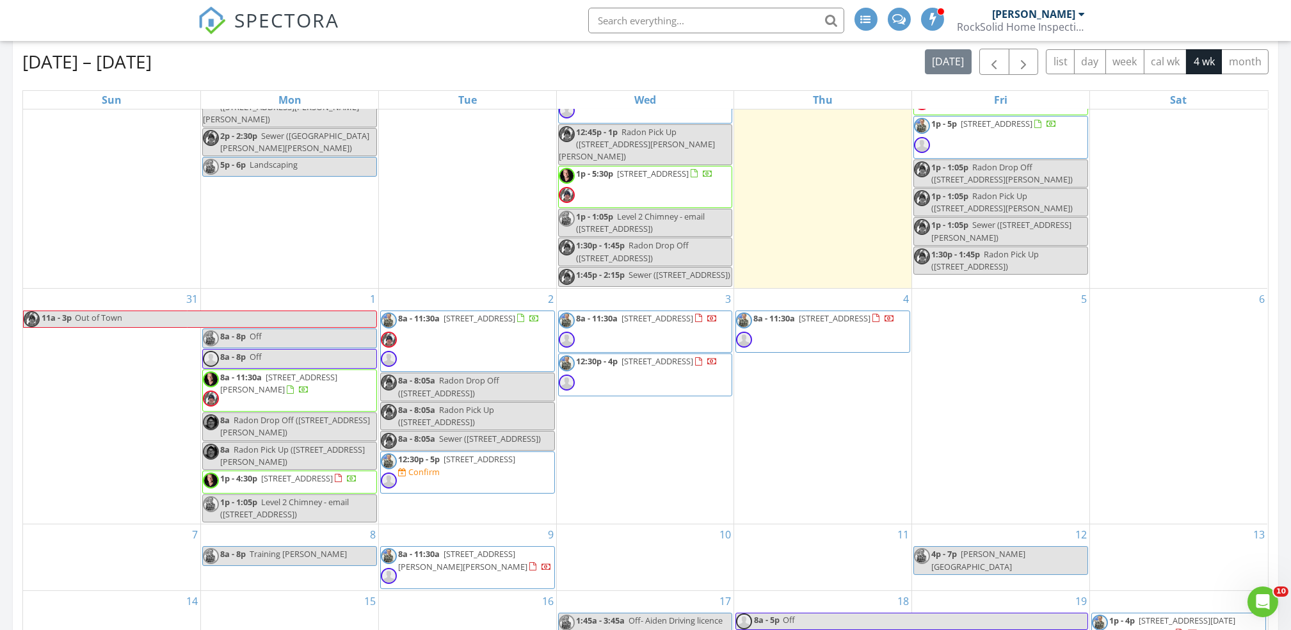
scroll to position [884, 0]
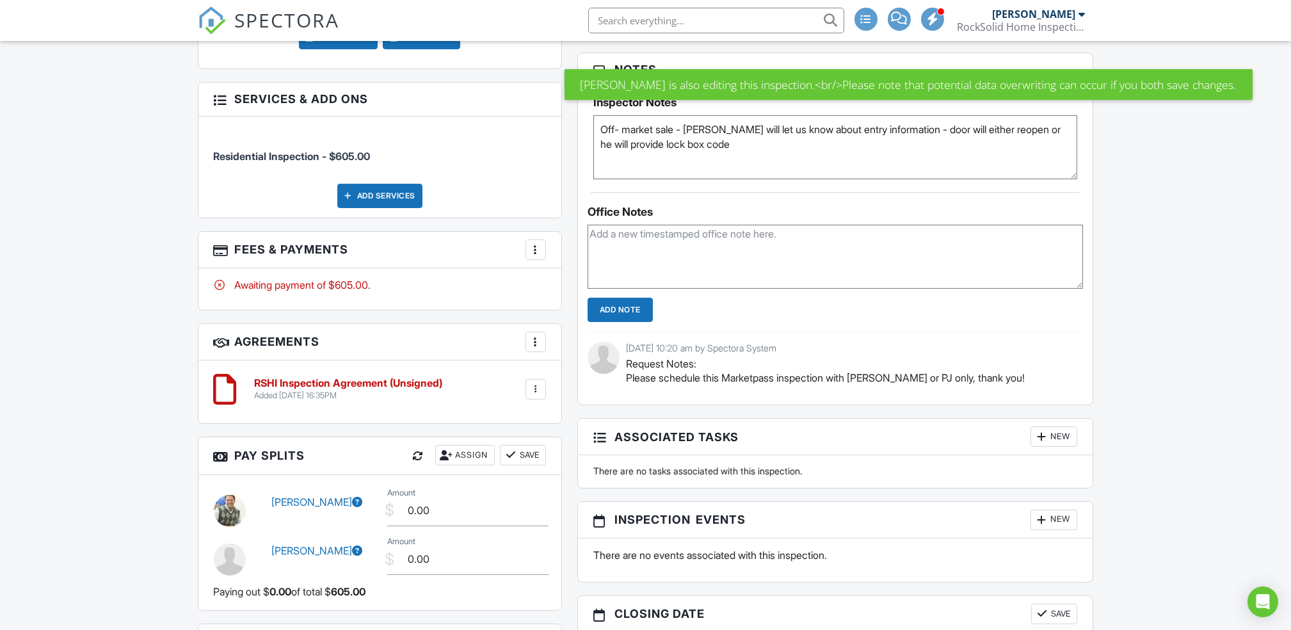
click at [1176, 168] on div "Dashboard Contacts Metrics Automations Settings Support Center Inspection Detai…" at bounding box center [645, 255] width 1291 height 2340
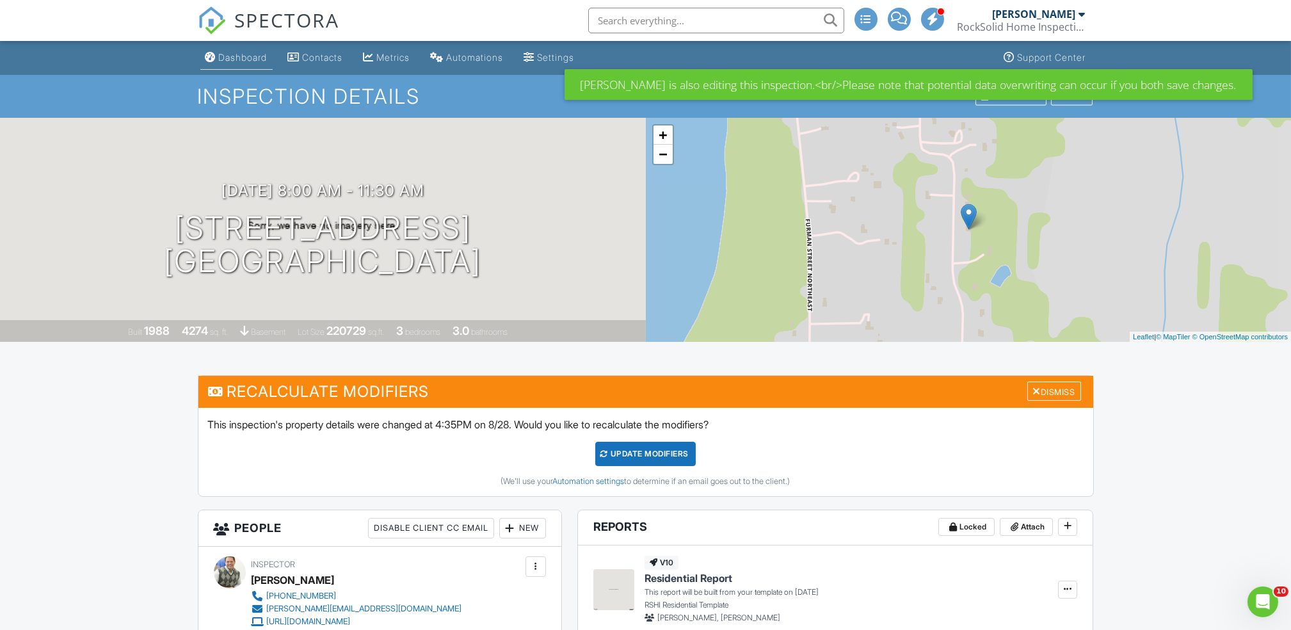
click at [250, 66] on link "Dashboard" at bounding box center [236, 58] width 72 height 24
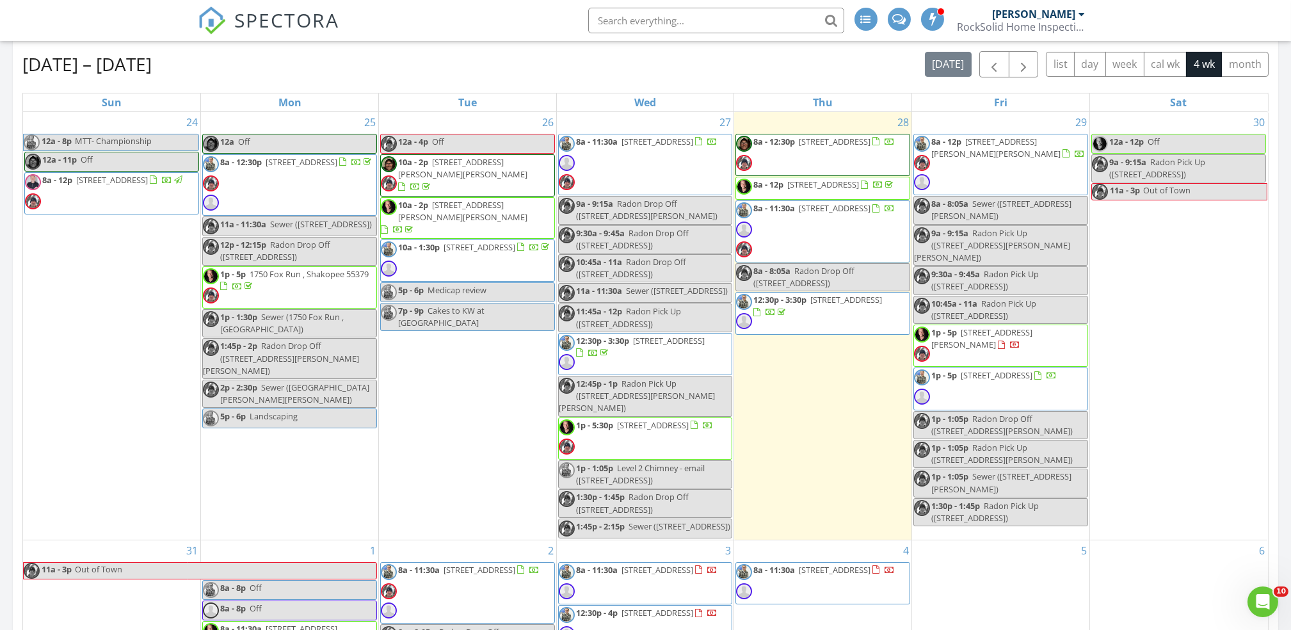
scroll to position [2, 0]
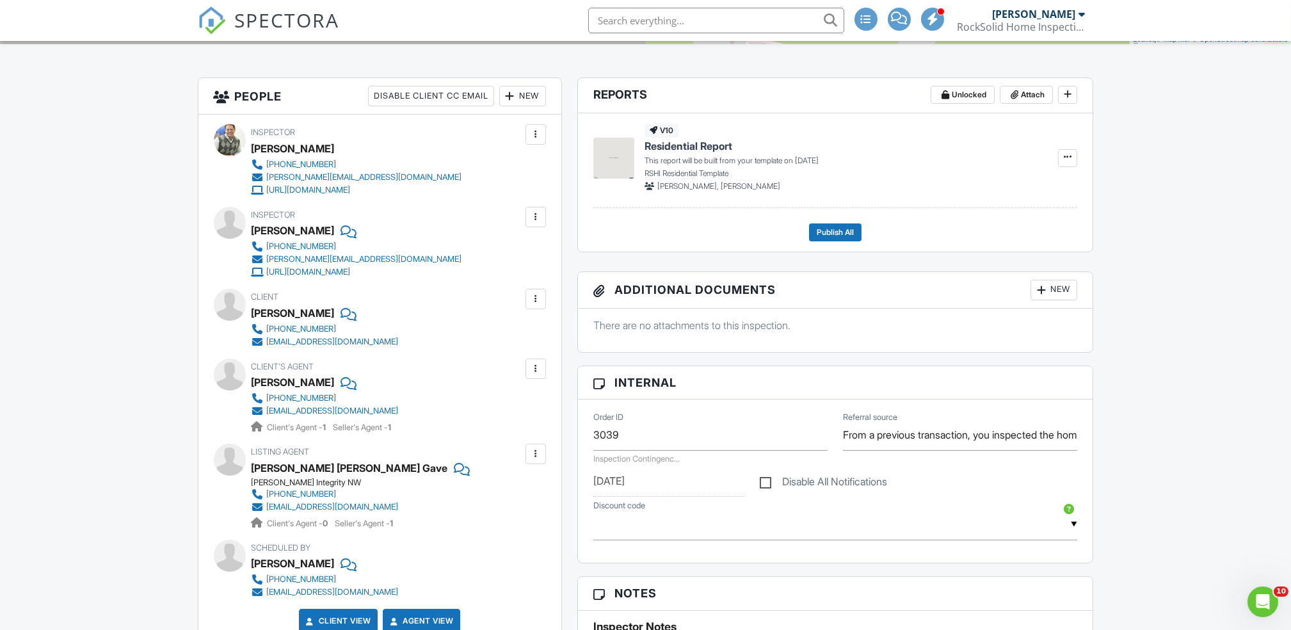
scroll to position [299, 0]
click at [1046, 437] on input "From a previous transaction, you inspected the home I was selling on the buyer'…" at bounding box center [960, 433] width 234 height 31
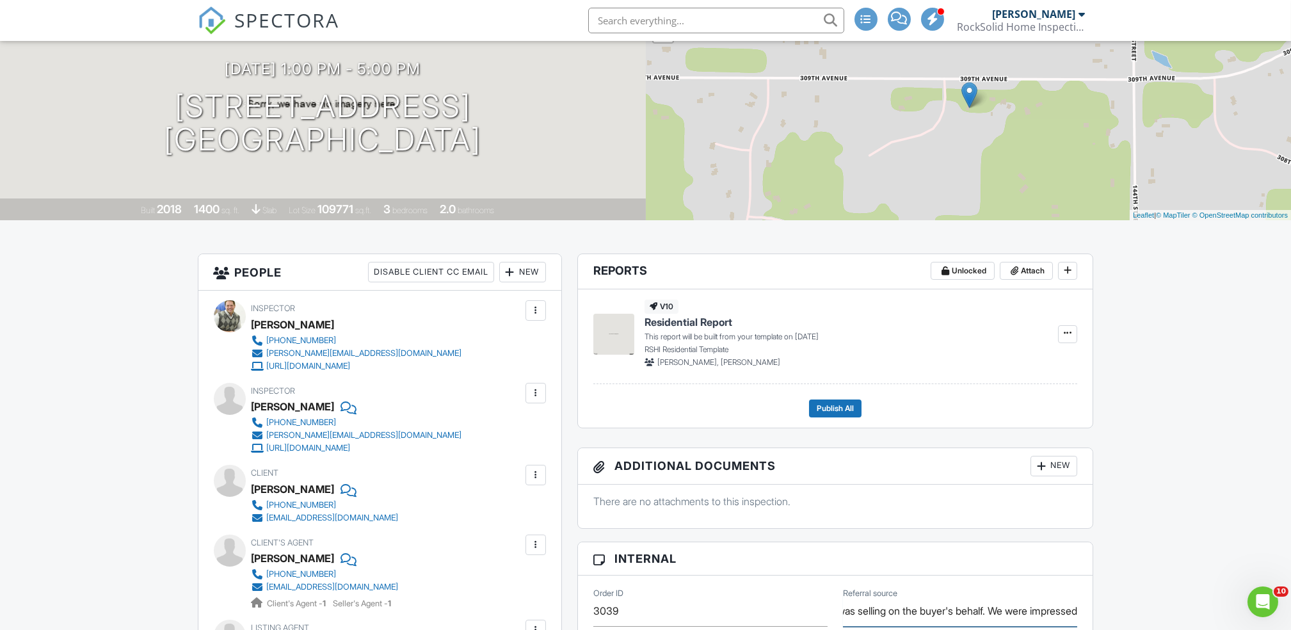
scroll to position [0, 0]
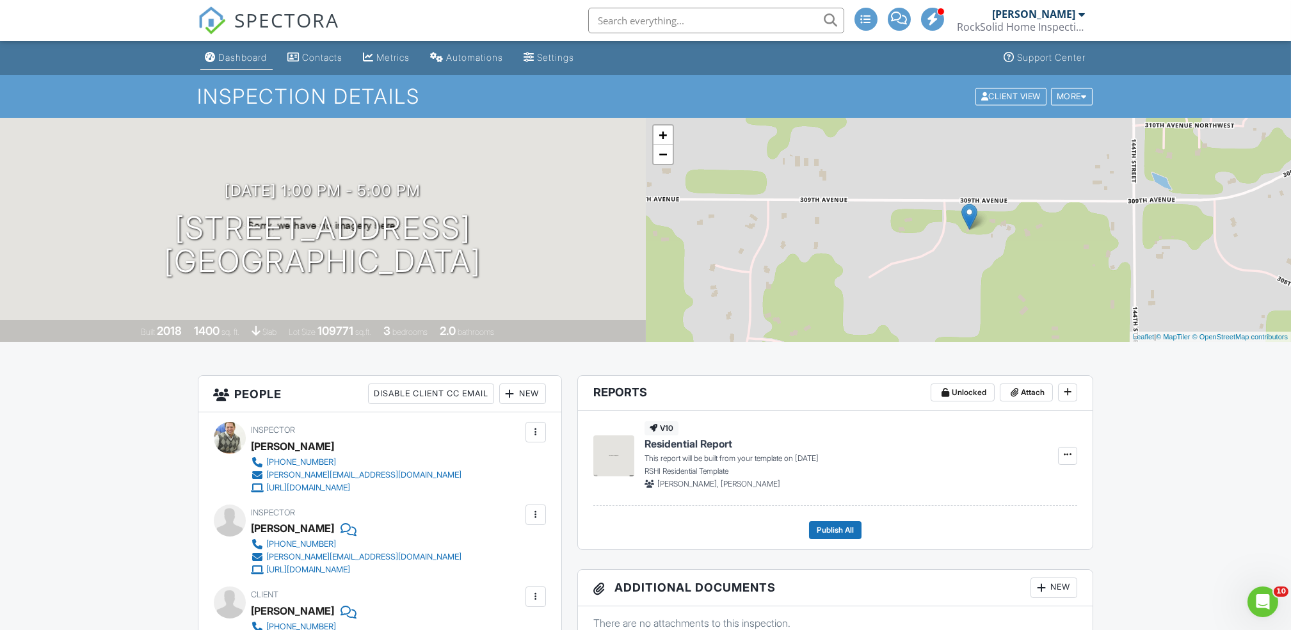
click at [233, 61] on div "Dashboard" at bounding box center [243, 57] width 49 height 11
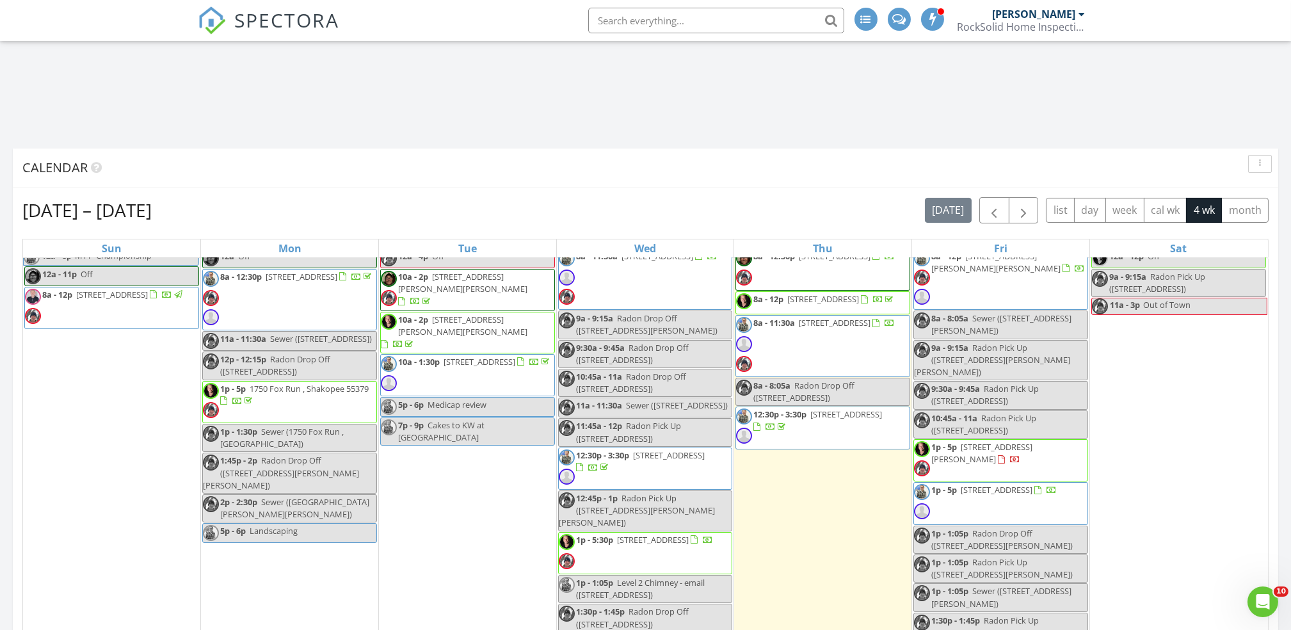
scroll to position [33, 0]
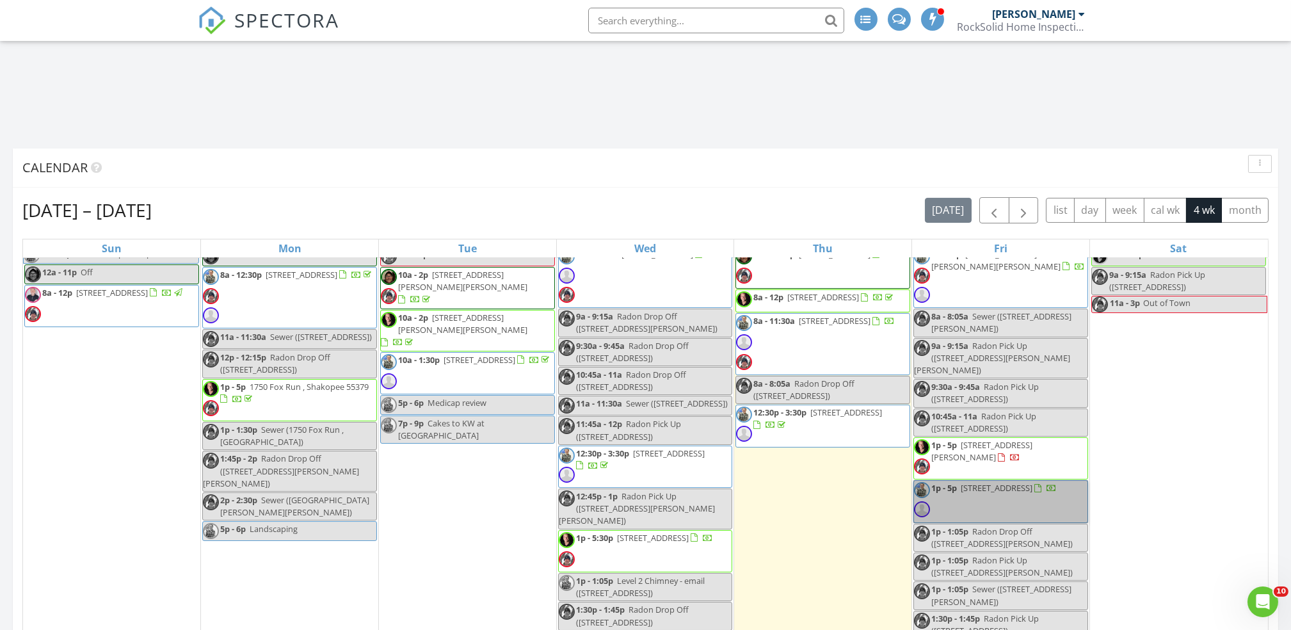
click at [1036, 490] on link "1p - 5p [STREET_ADDRESS]" at bounding box center [1000, 501] width 175 height 42
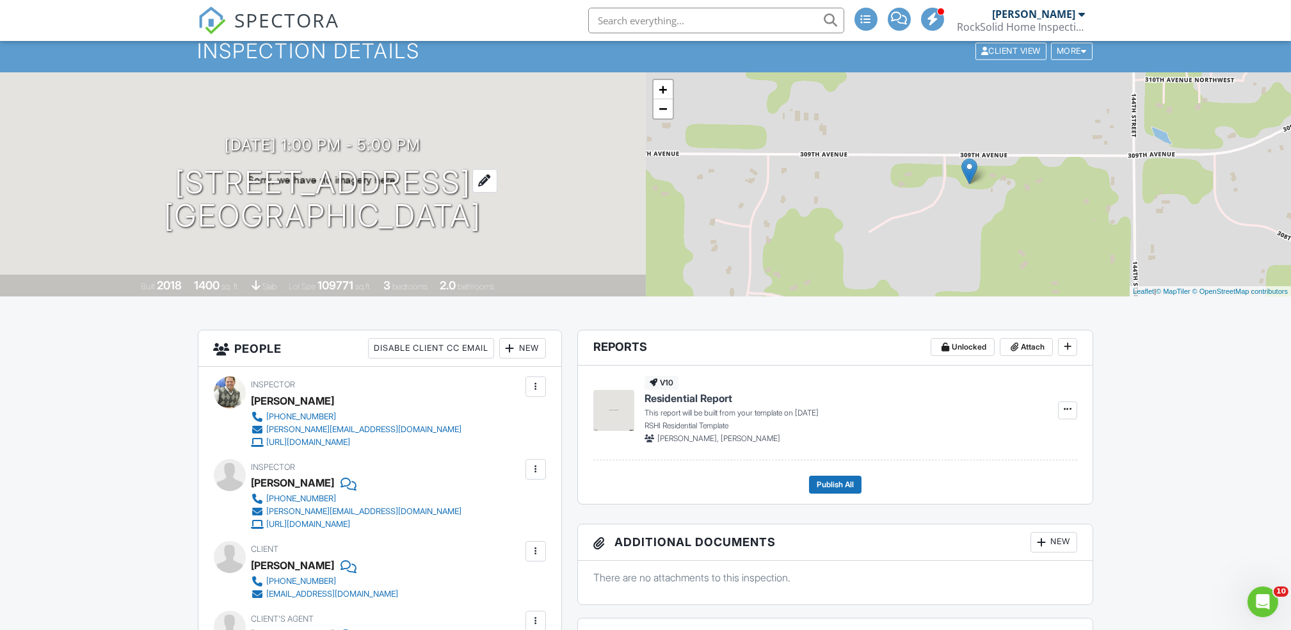
click at [375, 191] on h1 "30882 146th St NW Princeton, MN 55371" at bounding box center [322, 200] width 317 height 68
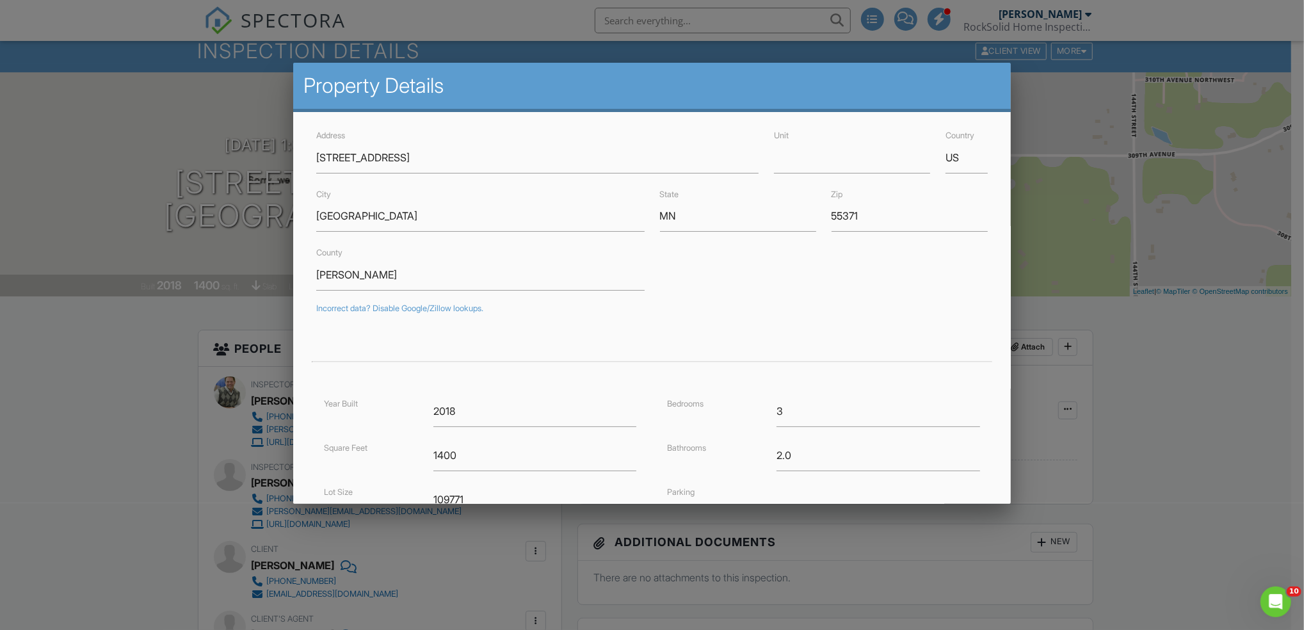
click at [1202, 460] on div at bounding box center [652, 329] width 1304 height 787
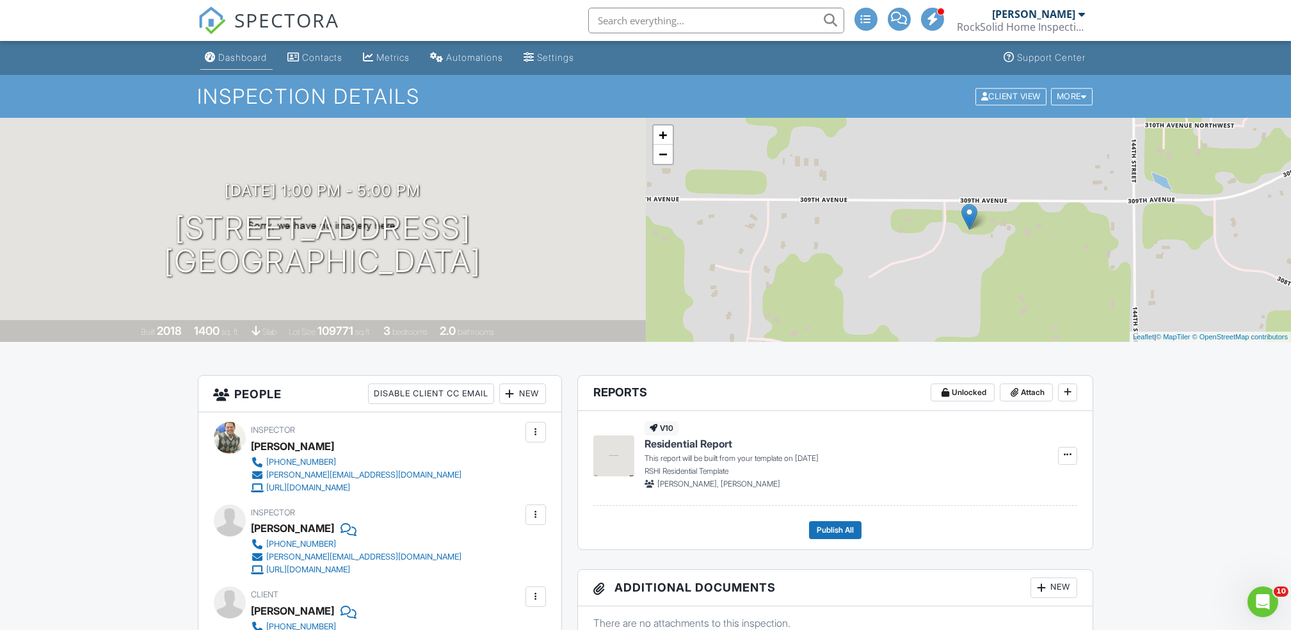
click at [243, 61] on div "Dashboard" at bounding box center [243, 57] width 49 height 11
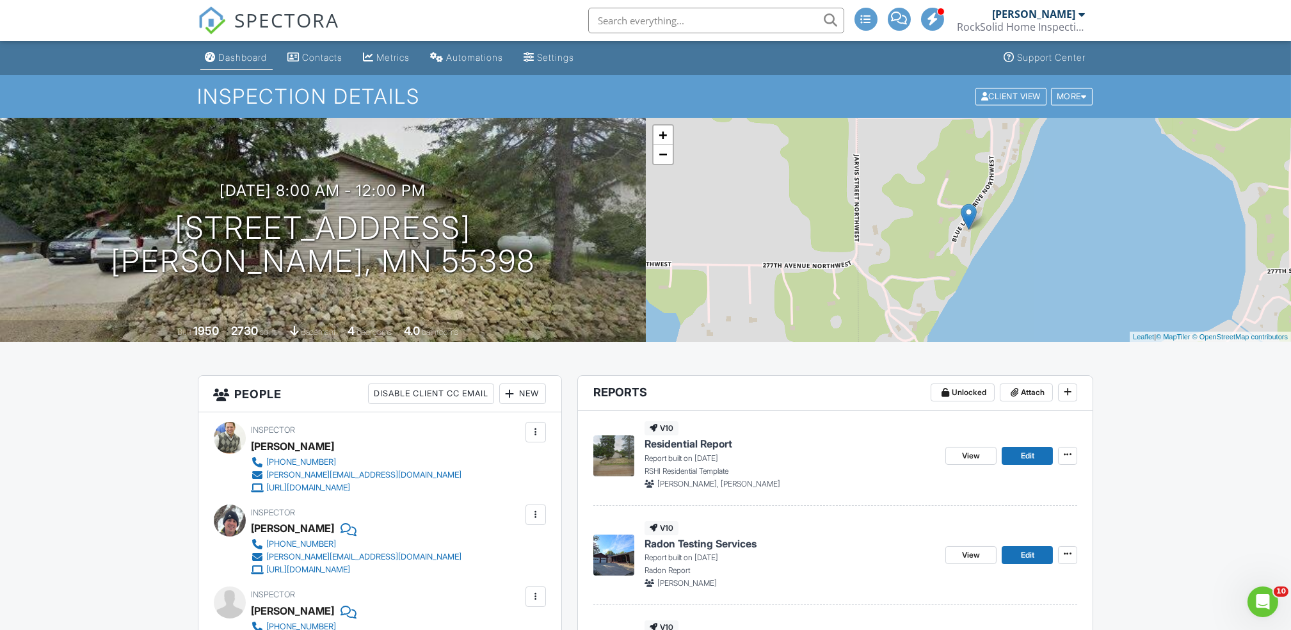
click at [226, 62] on div "Dashboard" at bounding box center [243, 57] width 49 height 11
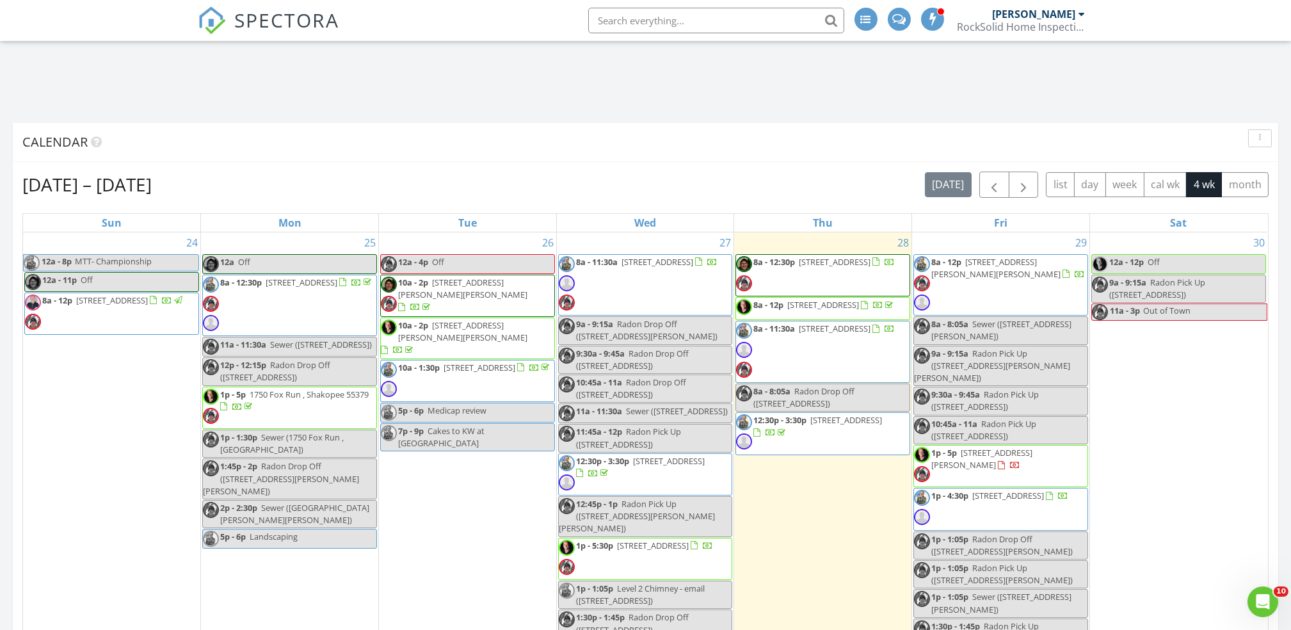
scroll to position [759, 0]
